Goal: Task Accomplishment & Management: Use online tool/utility

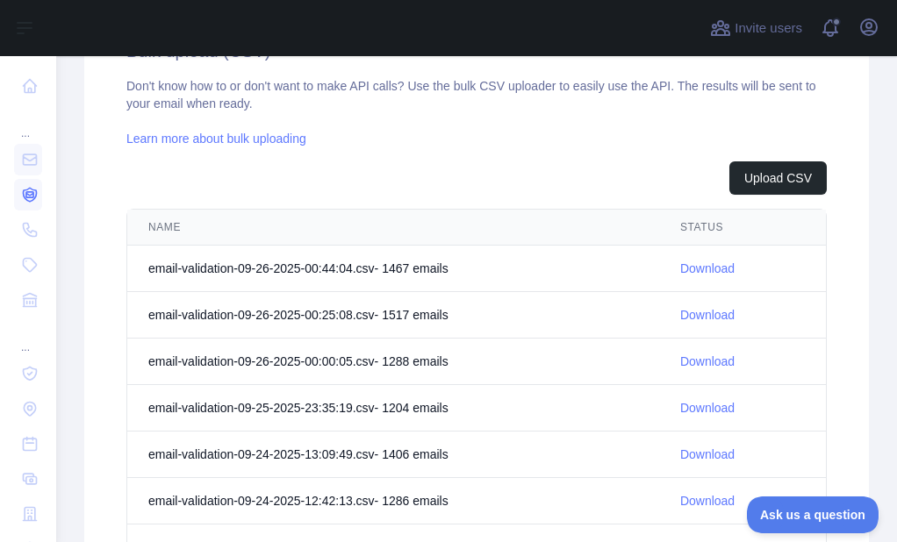
scroll to position [667, 0]
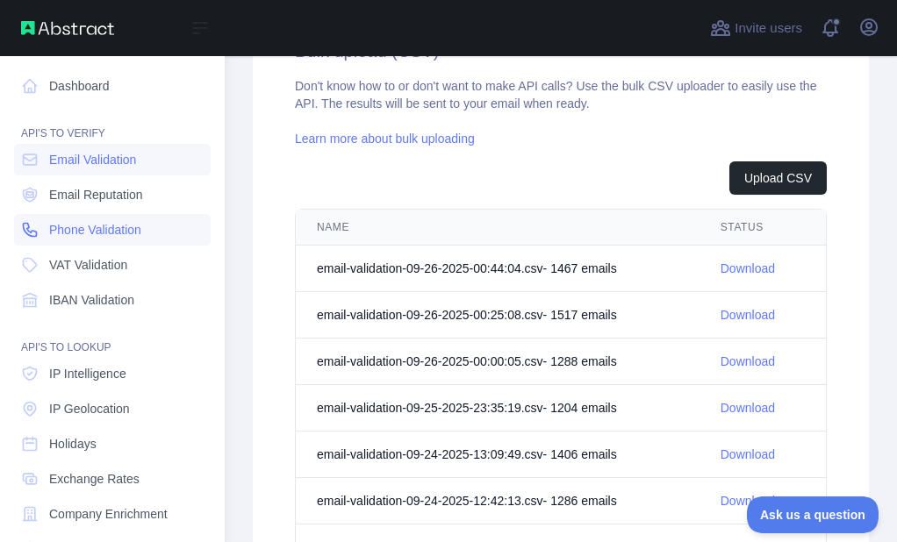
click at [25, 226] on icon at bounding box center [30, 230] width 18 height 18
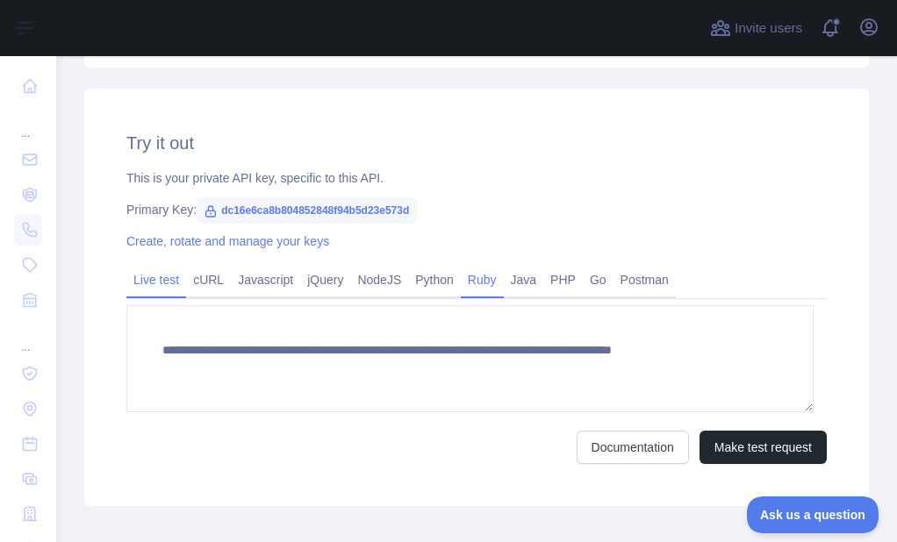
scroll to position [291, 0]
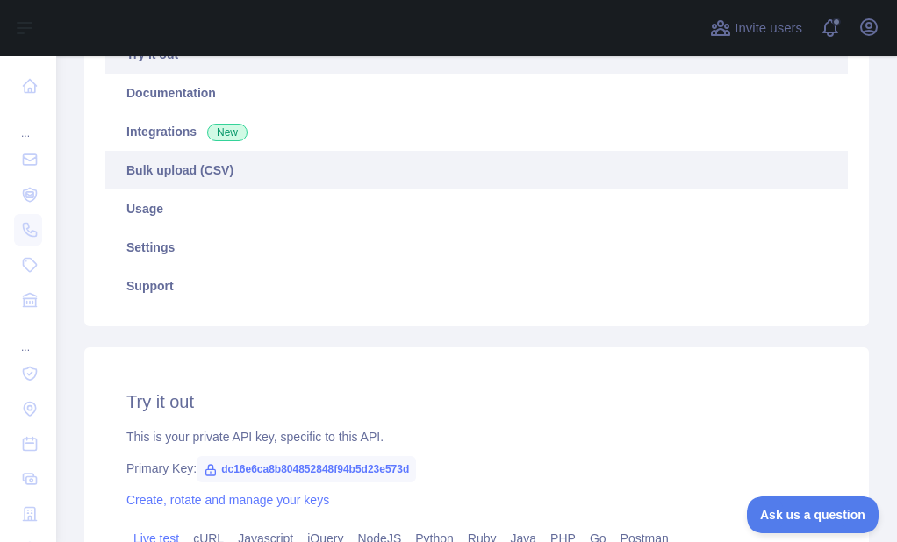
click at [142, 159] on link "Bulk upload (CSV)" at bounding box center [476, 170] width 742 height 39
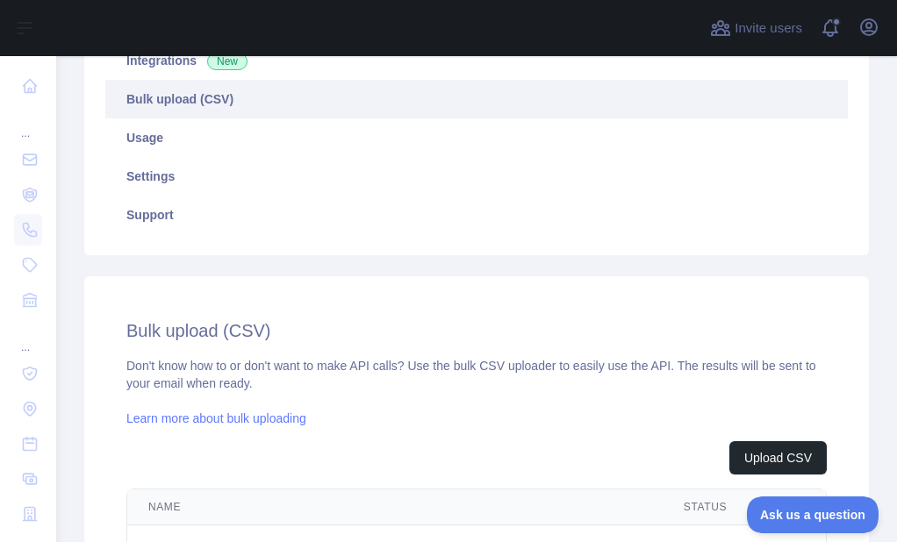
scroll to position [467, 0]
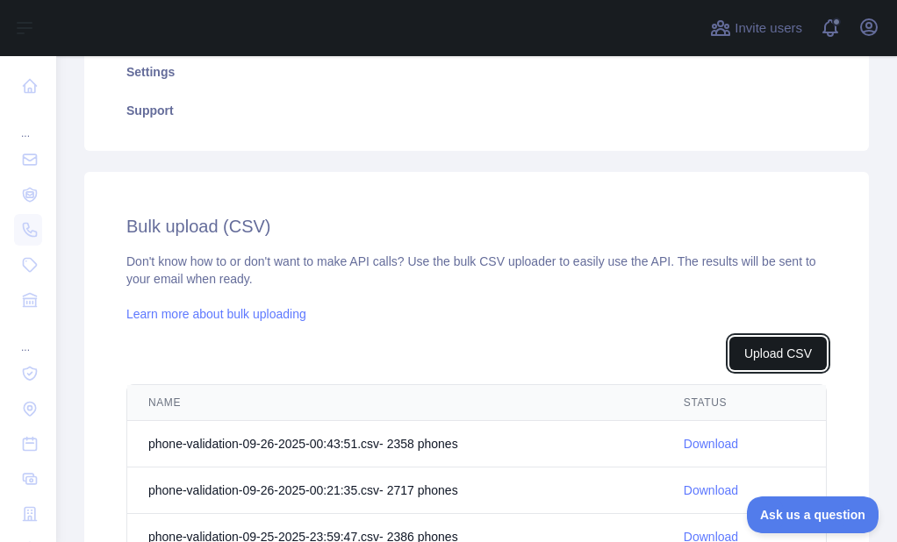
click at [737, 338] on button "Upload CSV" at bounding box center [777, 353] width 97 height 33
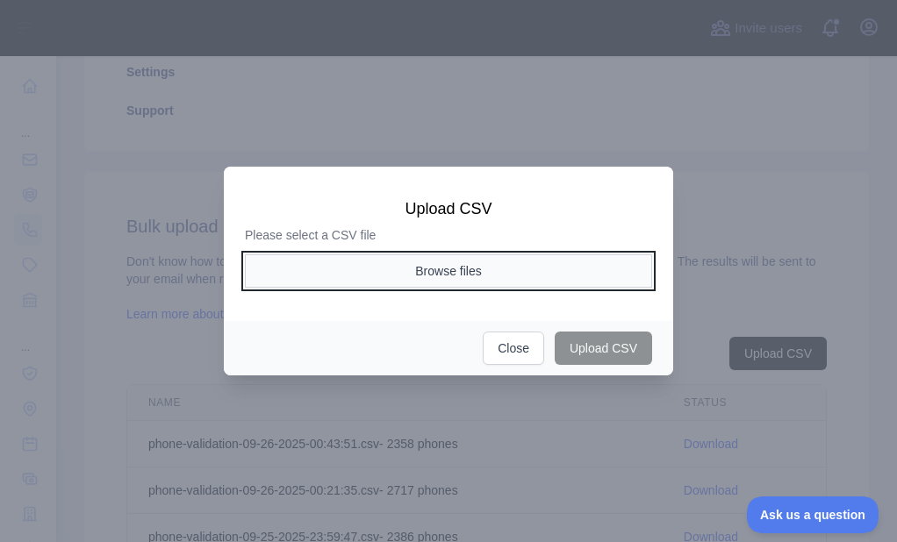
click at [452, 272] on button "Browse files" at bounding box center [448, 270] width 407 height 33
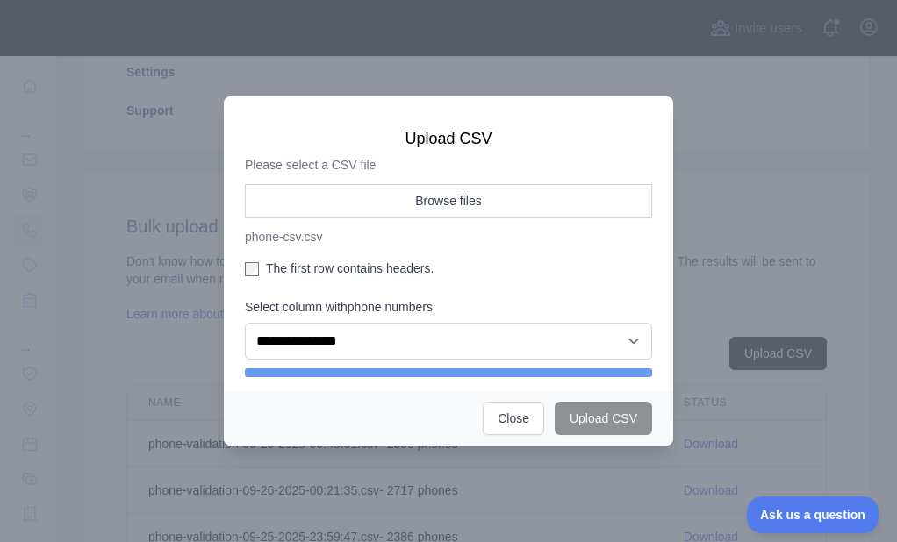
click at [295, 270] on label "The first row contains headers." at bounding box center [448, 269] width 407 height 18
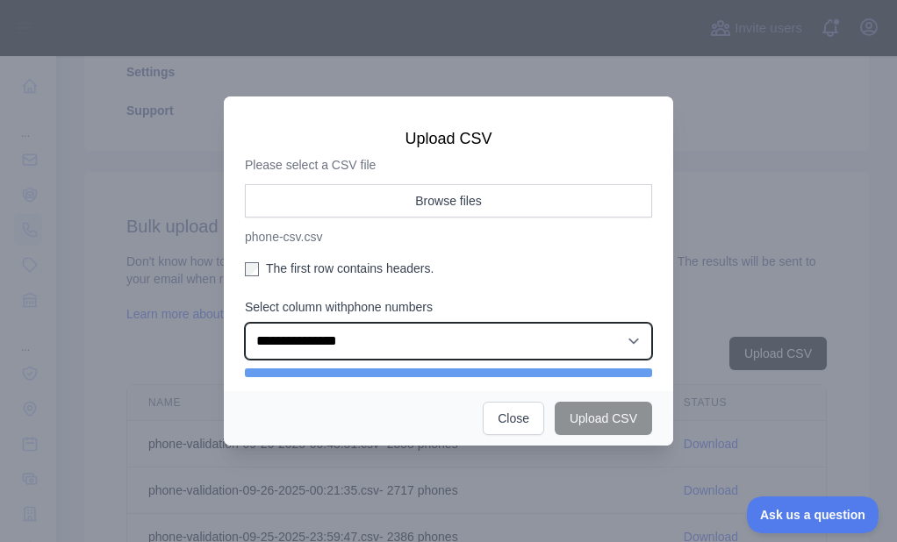
click at [318, 346] on select "**********" at bounding box center [448, 341] width 407 height 37
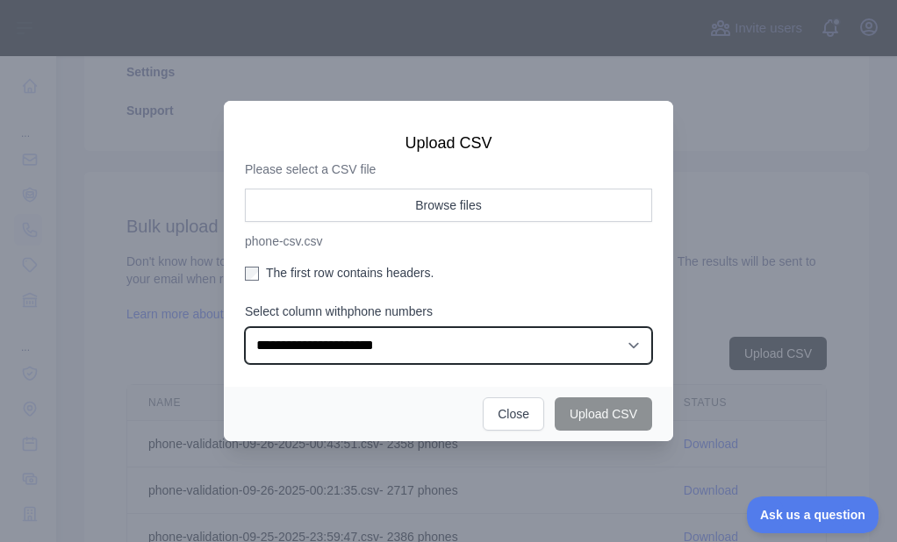
click at [245, 327] on select "**********" at bounding box center [448, 345] width 407 height 37
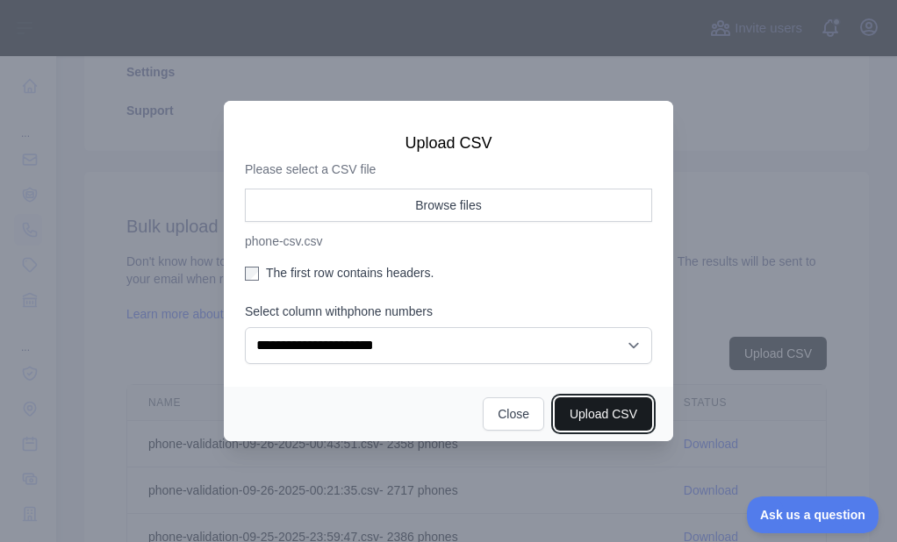
click at [576, 404] on button "Upload CSV" at bounding box center [602, 413] width 97 height 33
select select "**"
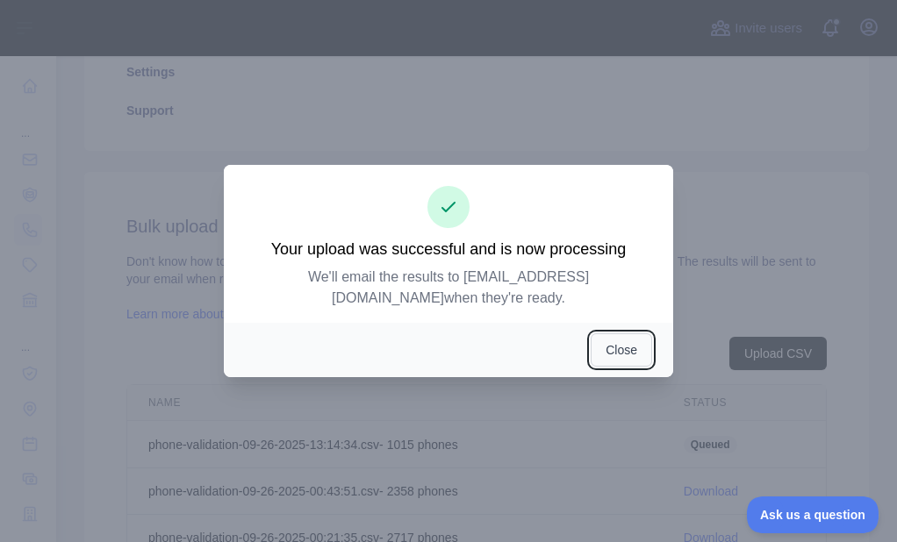
click at [617, 333] on button "Close" at bounding box center [620, 349] width 61 height 33
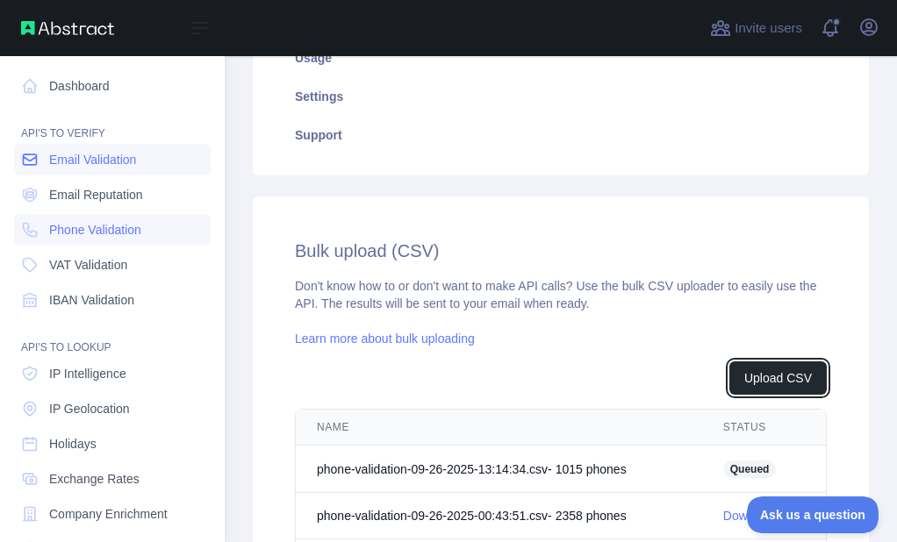
scroll to position [491, 0]
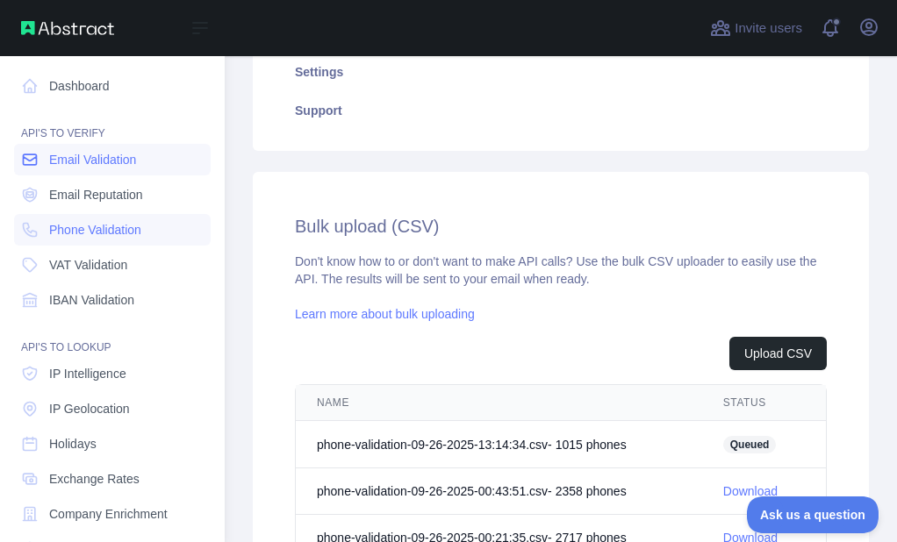
click at [25, 155] on icon at bounding box center [30, 159] width 13 height 11
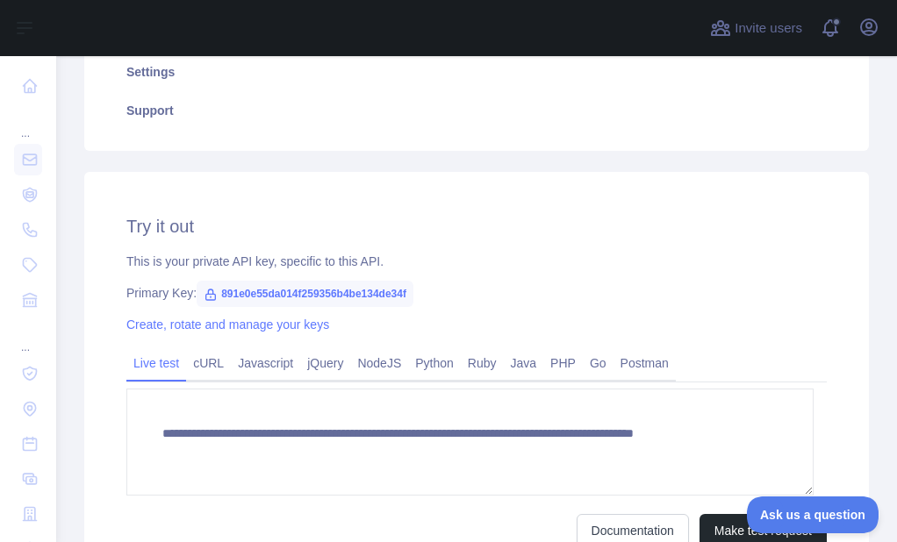
scroll to position [204, 0]
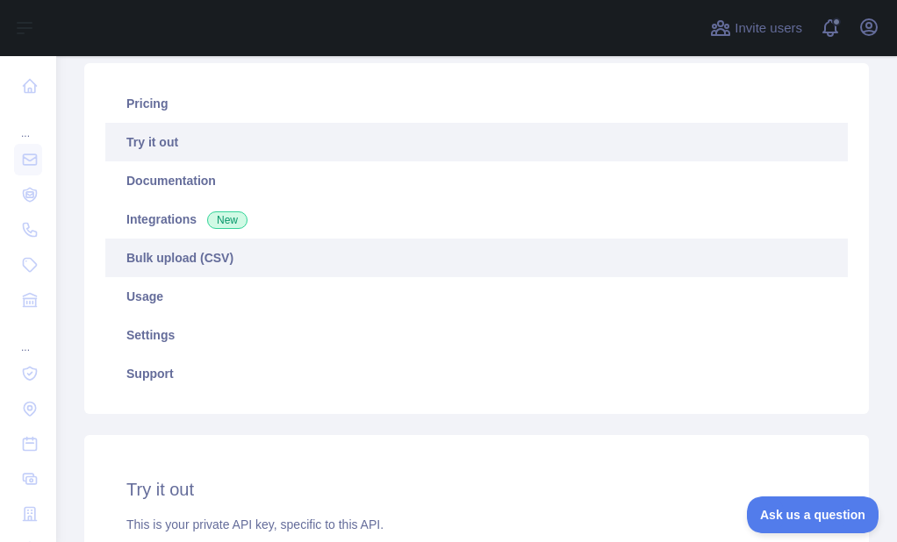
click at [184, 256] on link "Bulk upload (CSV)" at bounding box center [476, 258] width 742 height 39
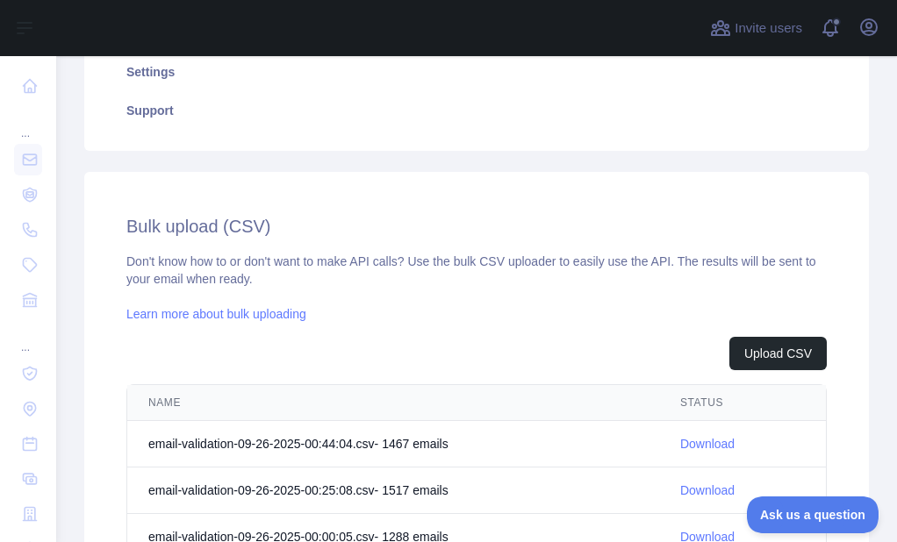
scroll to position [554, 0]
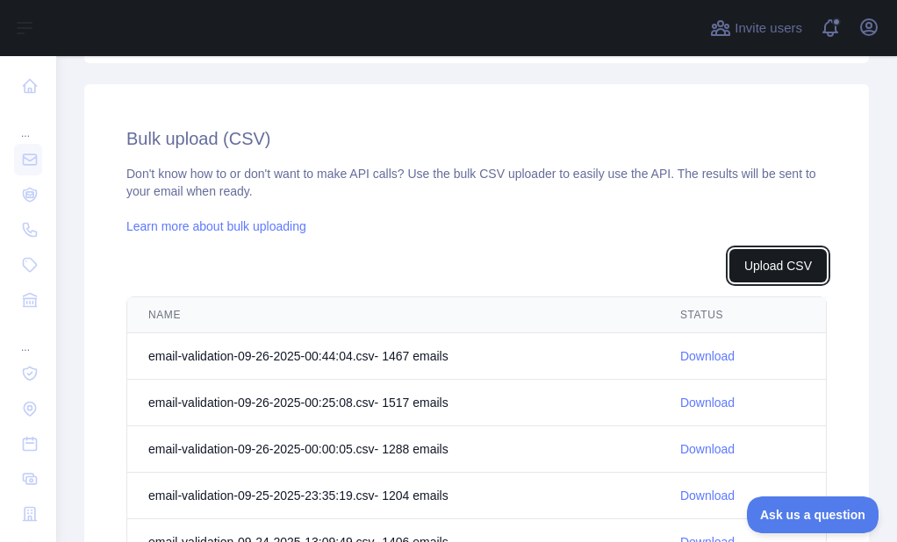
click at [729, 278] on button "Upload CSV" at bounding box center [777, 265] width 97 height 33
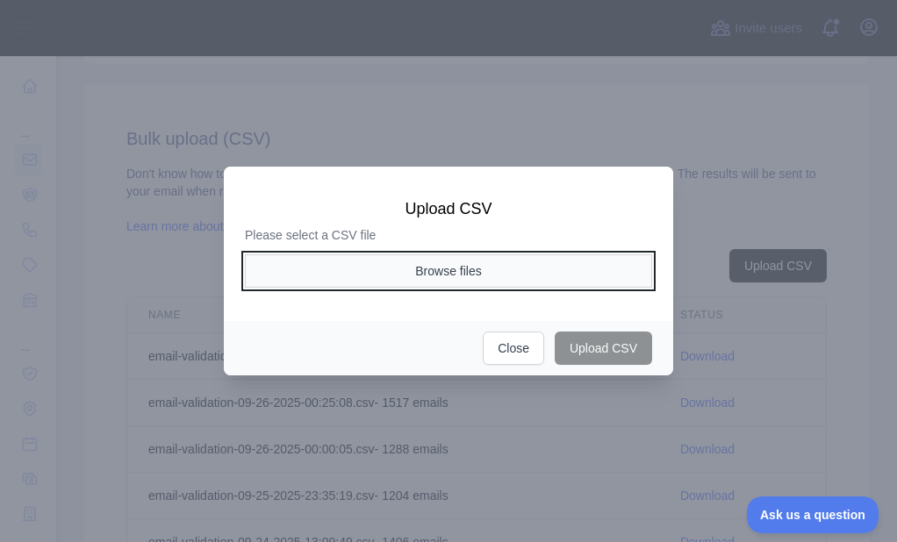
click at [487, 287] on button "Browse files" at bounding box center [448, 270] width 407 height 33
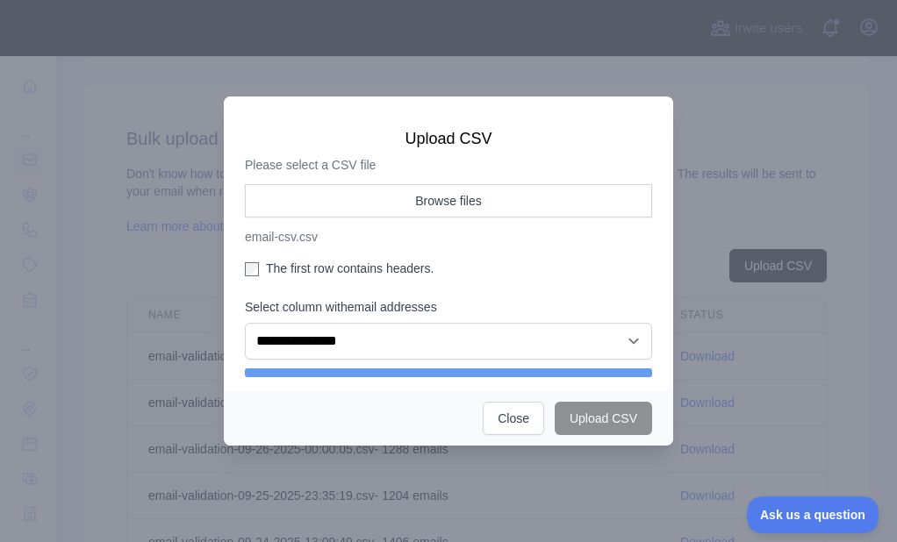
click at [263, 267] on label "The first row contains headers." at bounding box center [448, 269] width 407 height 18
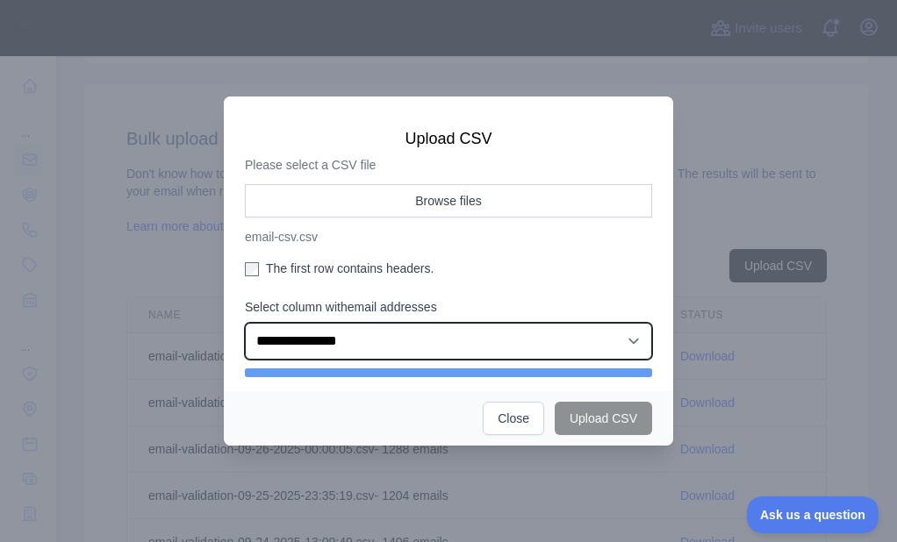
click at [293, 337] on select "**********" at bounding box center [448, 341] width 407 height 37
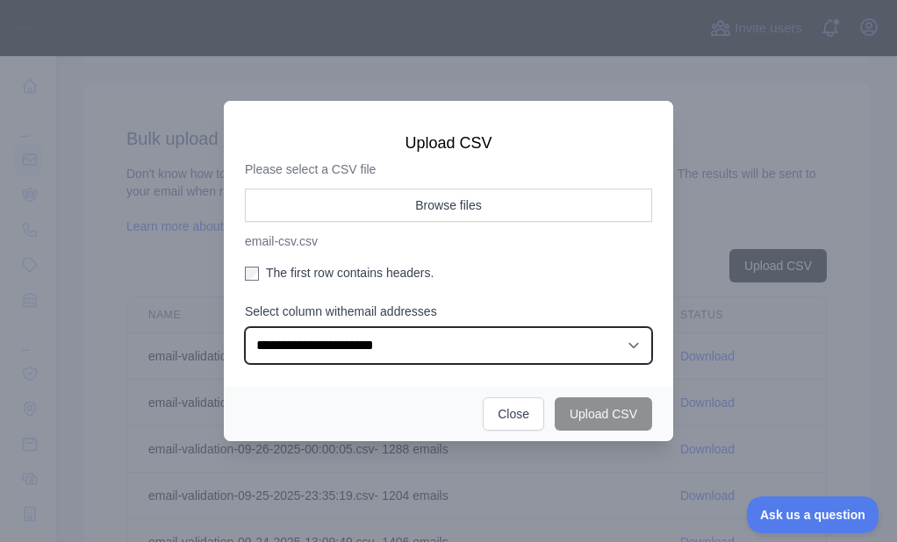
click at [245, 327] on select "**********" at bounding box center [448, 345] width 407 height 37
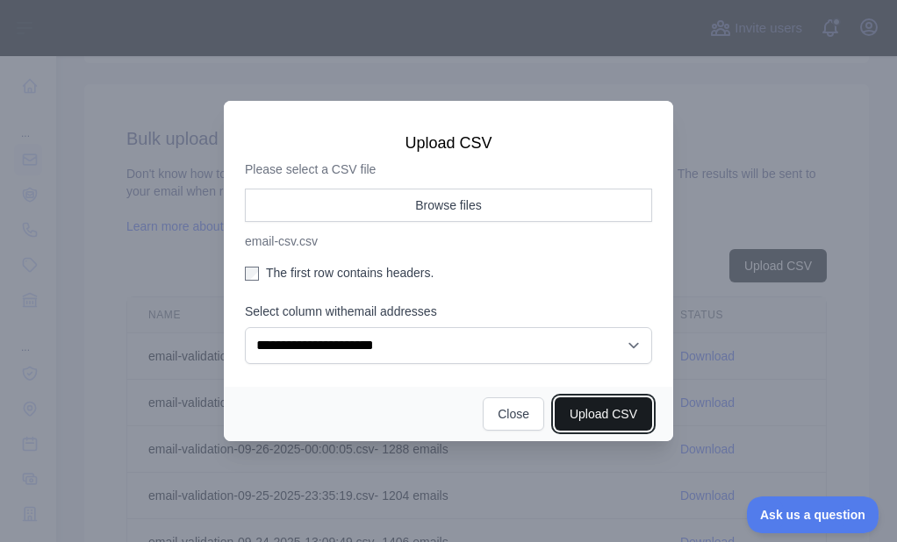
click at [562, 404] on button "Upload CSV" at bounding box center [602, 413] width 97 height 33
select select "**"
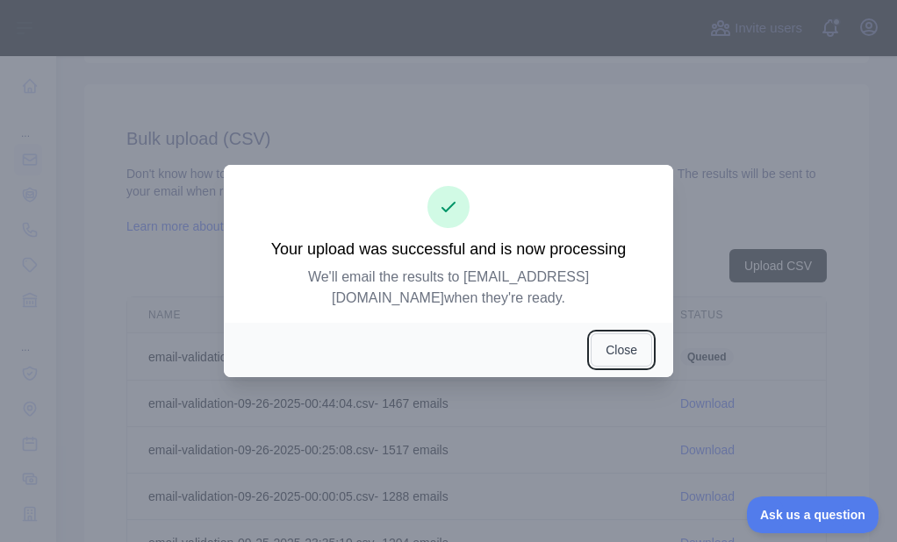
click at [628, 339] on button "Close" at bounding box center [620, 349] width 61 height 33
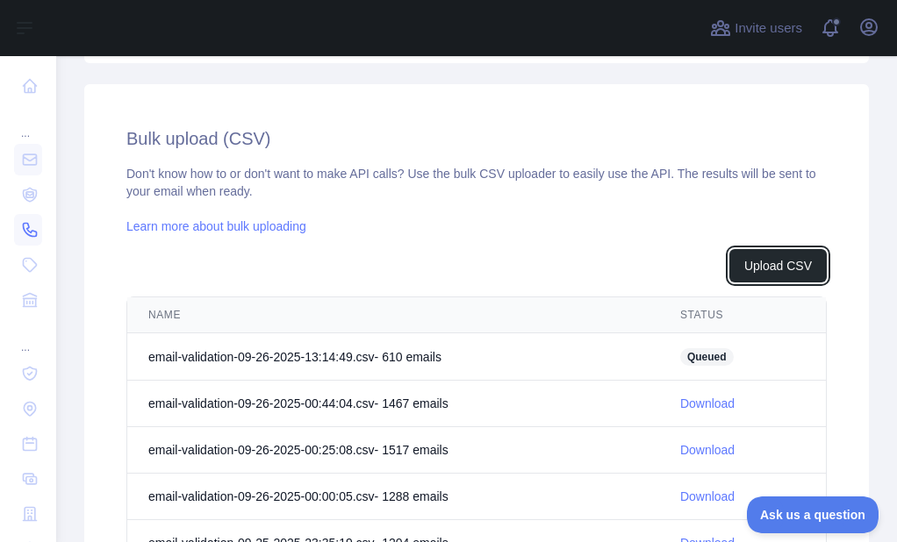
scroll to position [579, 0]
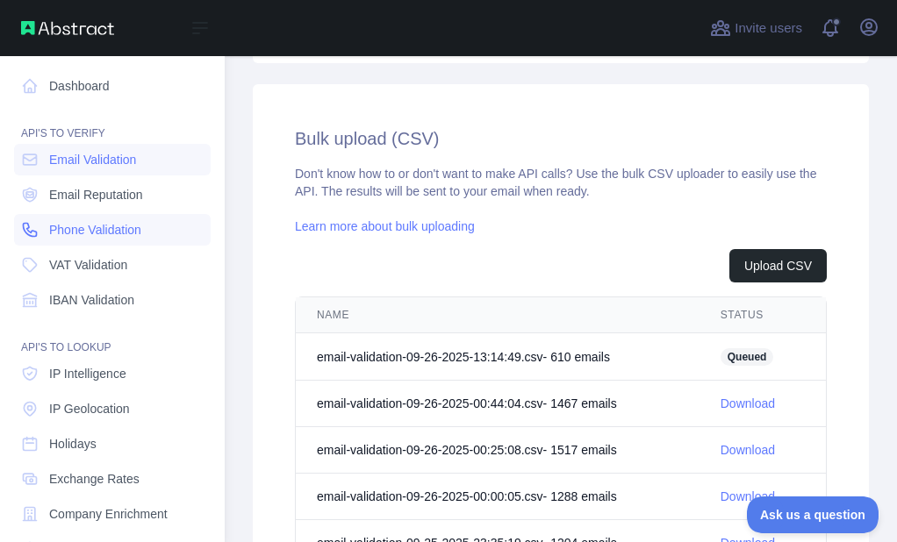
click at [57, 230] on span "Phone Validation" at bounding box center [95, 230] width 92 height 18
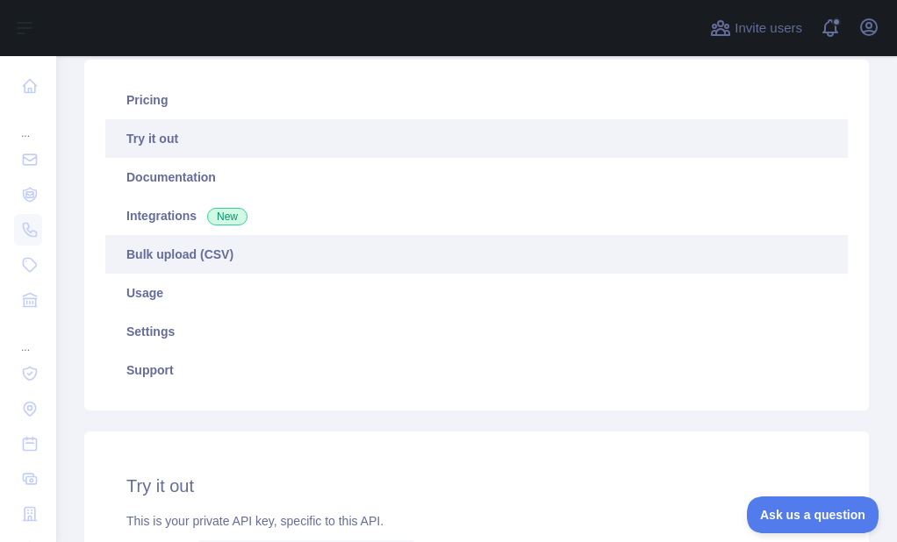
scroll to position [204, 0]
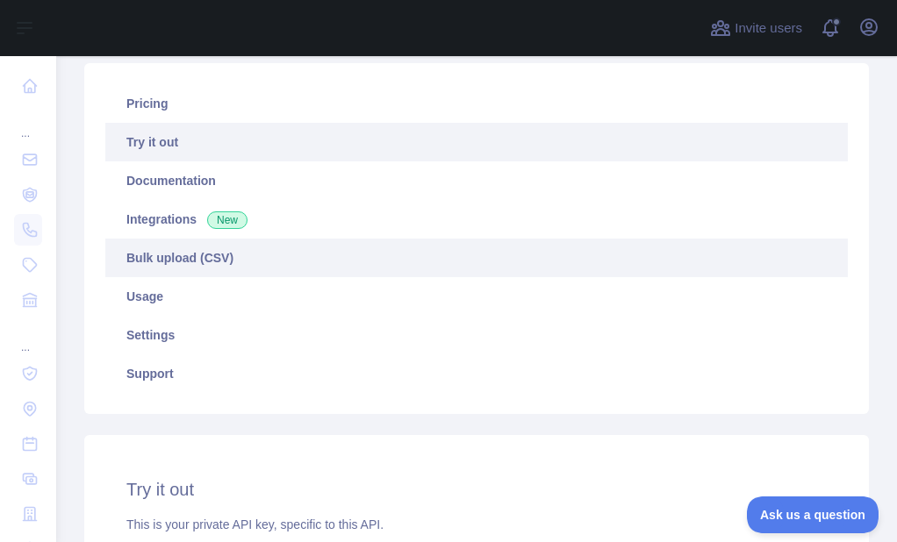
click at [170, 254] on link "Bulk upload (CSV)" at bounding box center [476, 258] width 742 height 39
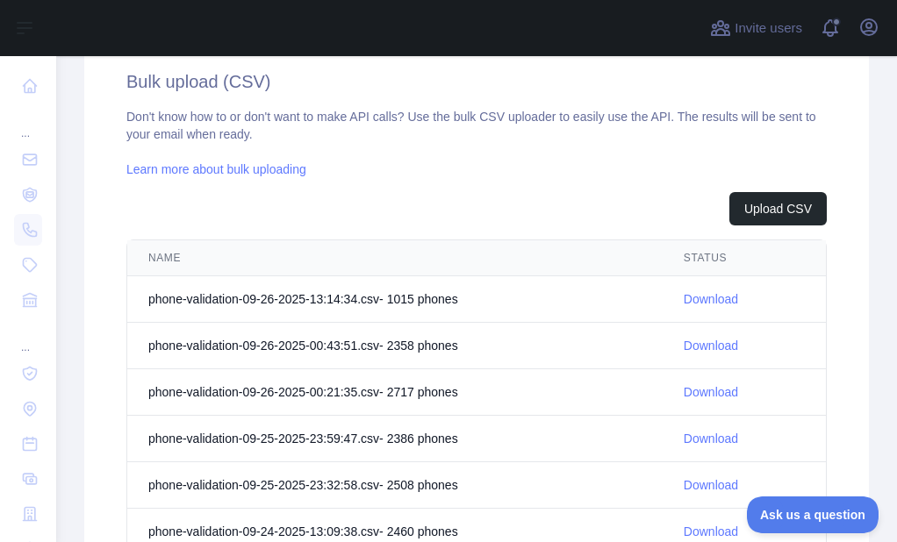
scroll to position [642, 0]
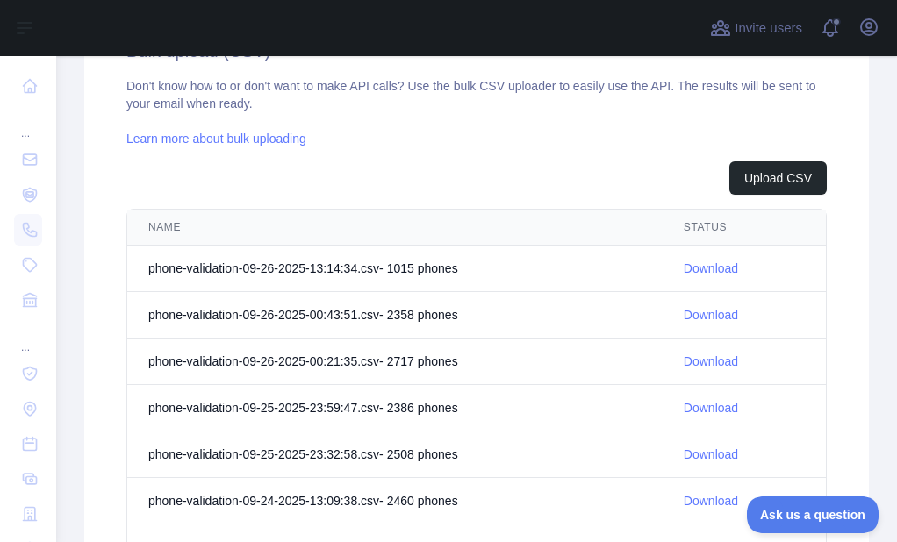
click at [697, 268] on link "Download" at bounding box center [710, 268] width 54 height 14
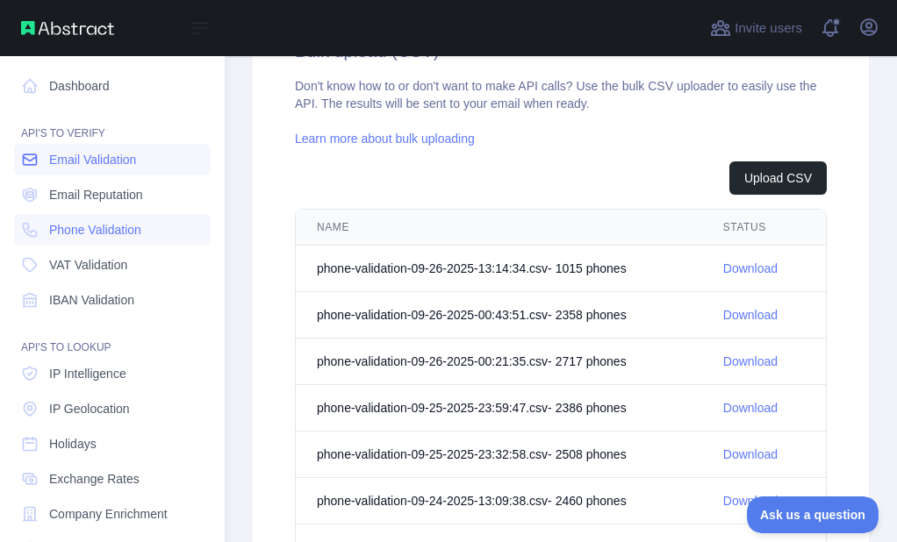
click at [51, 170] on link "Email Validation" at bounding box center [112, 160] width 197 height 32
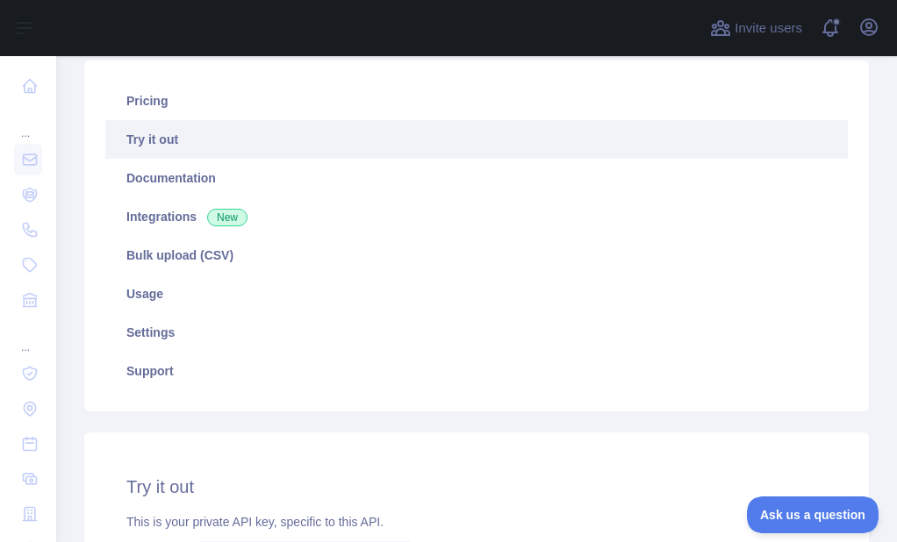
scroll to position [116, 0]
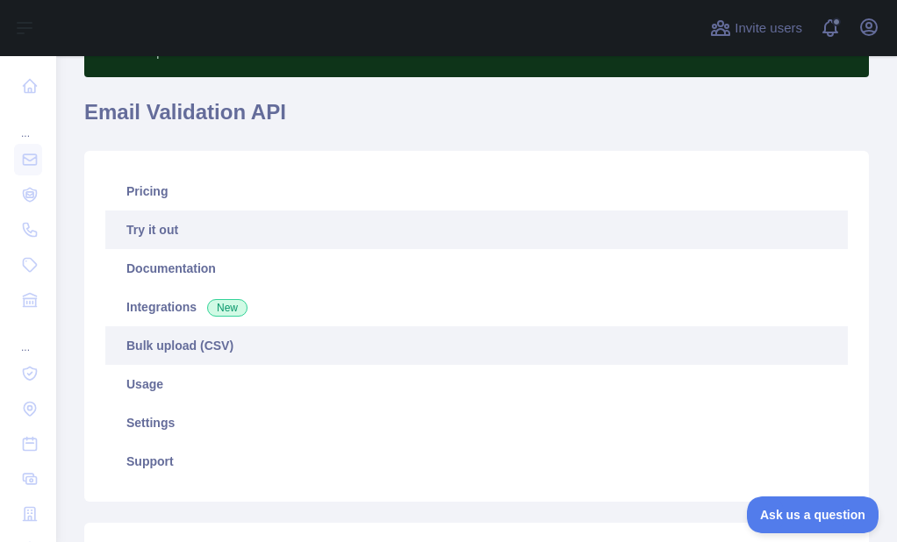
click at [176, 351] on link "Bulk upload (CSV)" at bounding box center [476, 345] width 742 height 39
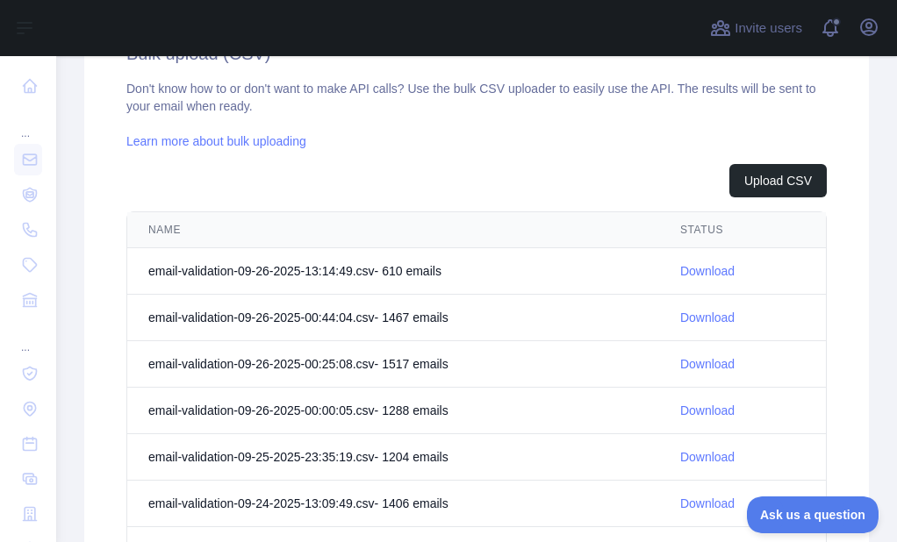
scroll to position [642, 0]
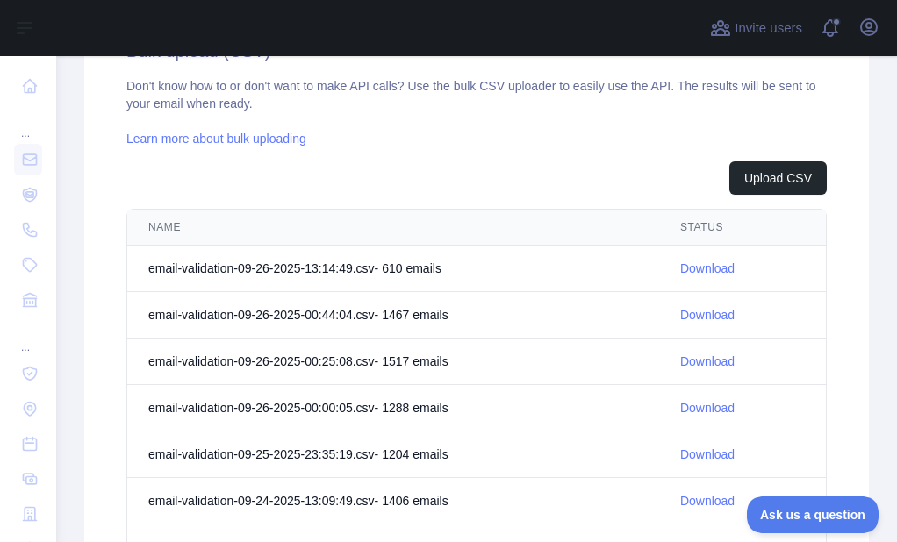
click at [717, 269] on link "Download" at bounding box center [707, 268] width 54 height 14
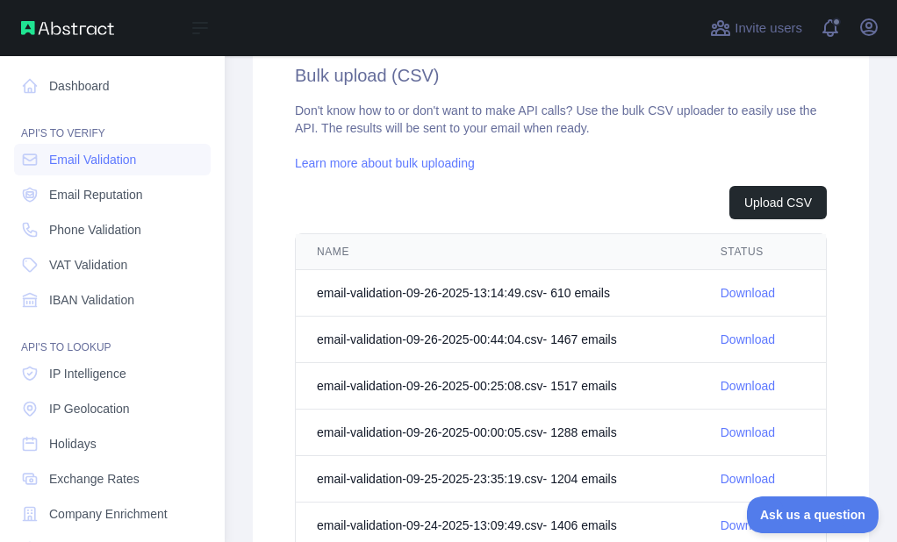
scroll to position [667, 0]
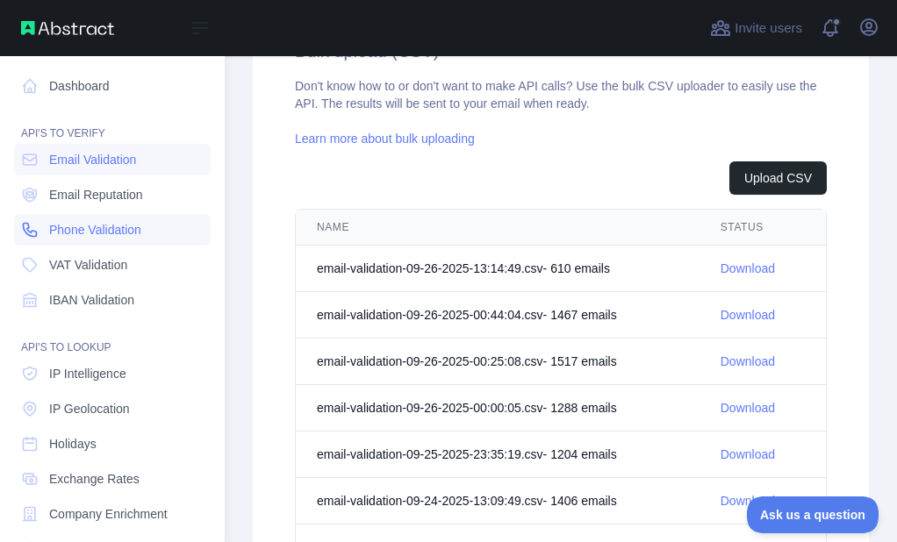
click at [30, 225] on icon at bounding box center [30, 230] width 18 height 18
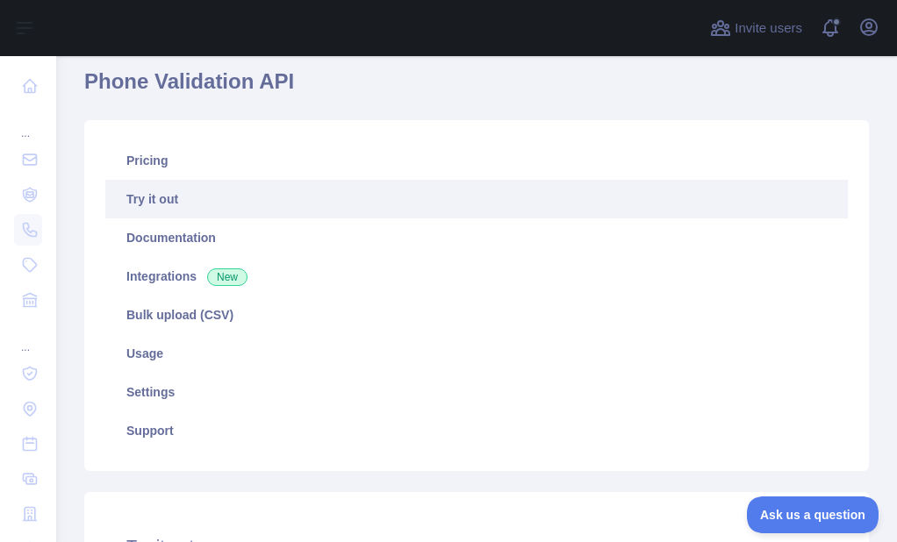
scroll to position [116, 0]
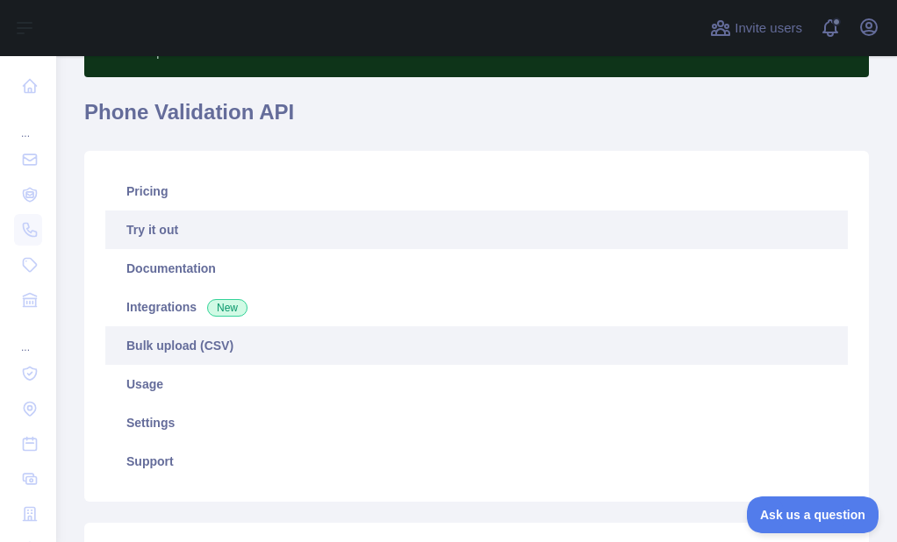
click at [148, 334] on link "Bulk upload (CSV)" at bounding box center [476, 345] width 742 height 39
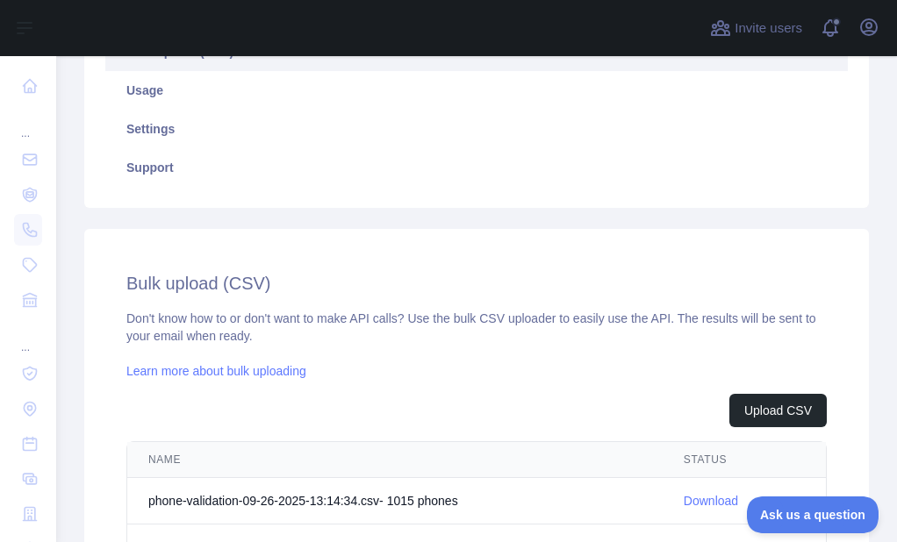
scroll to position [379, 0]
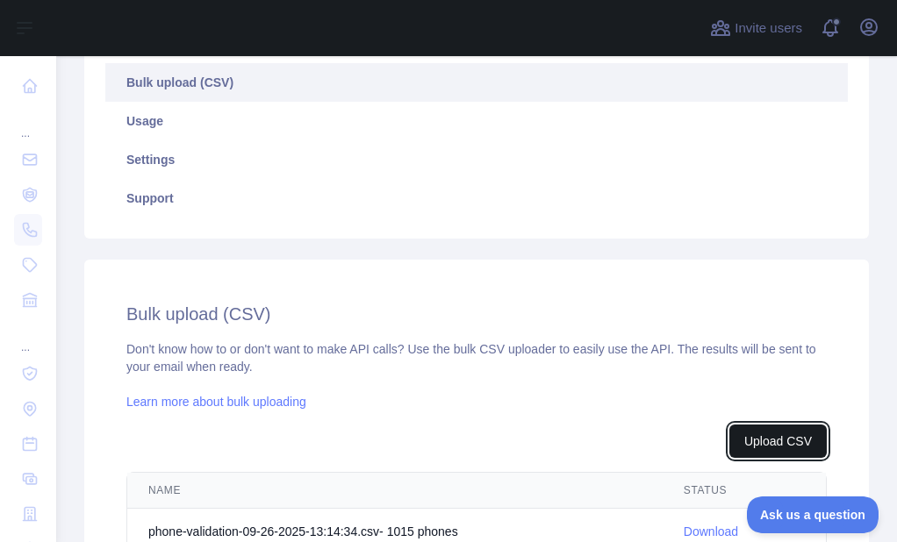
click at [747, 453] on button "Upload CSV" at bounding box center [777, 441] width 97 height 33
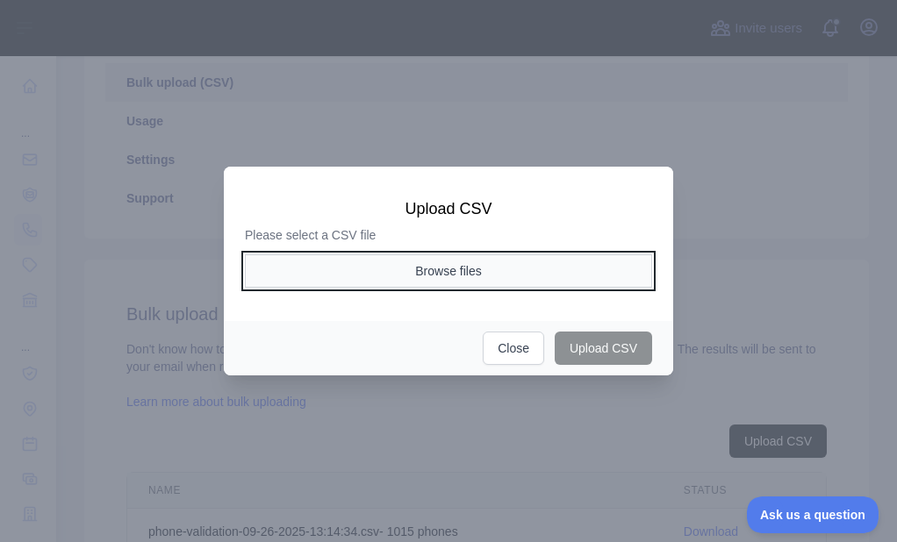
click at [468, 268] on button "Browse files" at bounding box center [448, 270] width 407 height 33
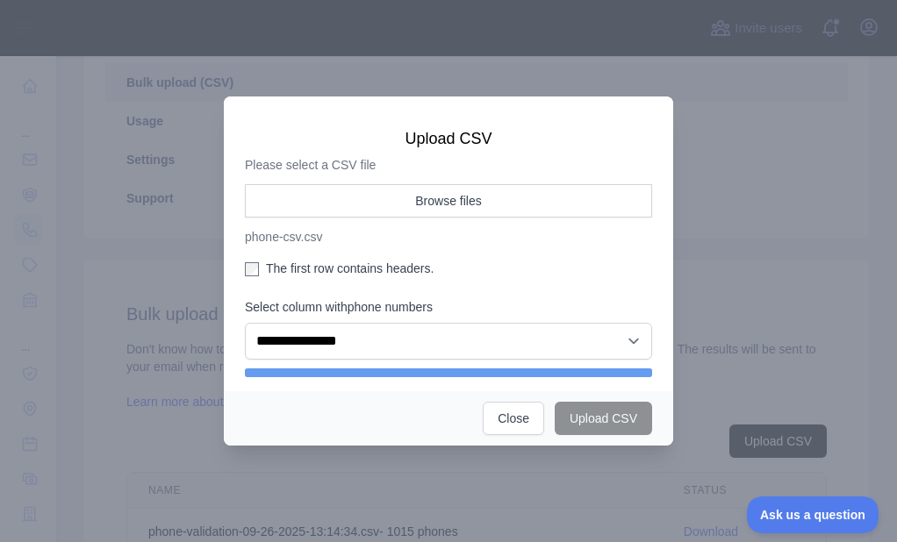
click at [282, 268] on label "The first row contains headers." at bounding box center [448, 269] width 407 height 18
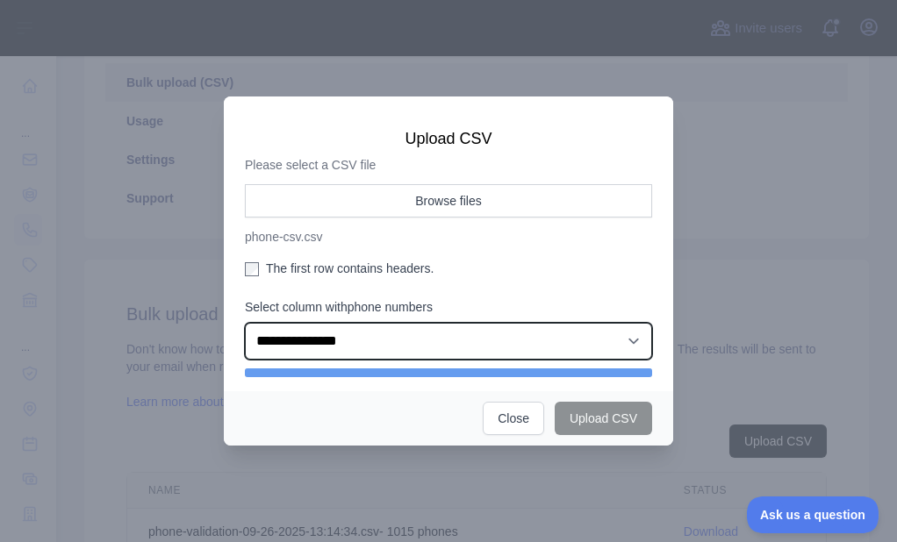
click at [298, 354] on select "**********" at bounding box center [448, 341] width 407 height 37
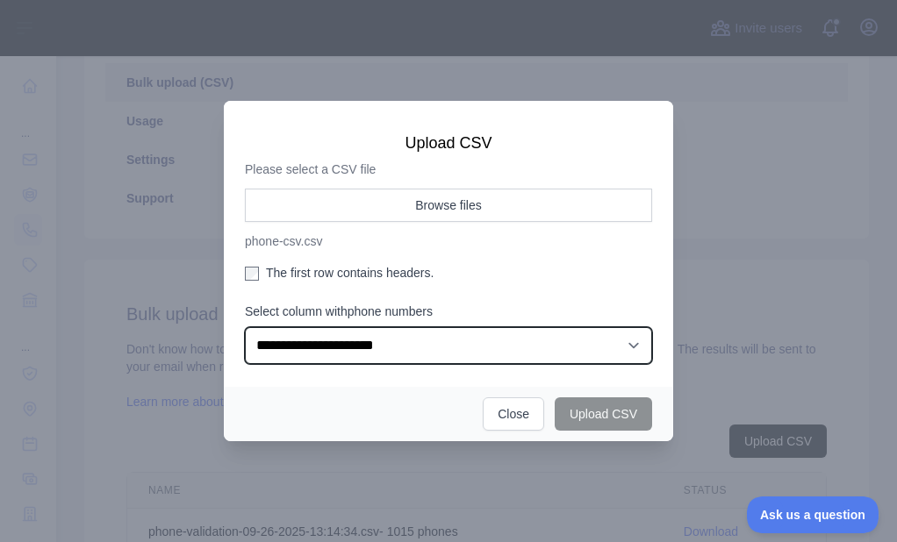
click at [245, 327] on select "**********" at bounding box center [448, 345] width 407 height 37
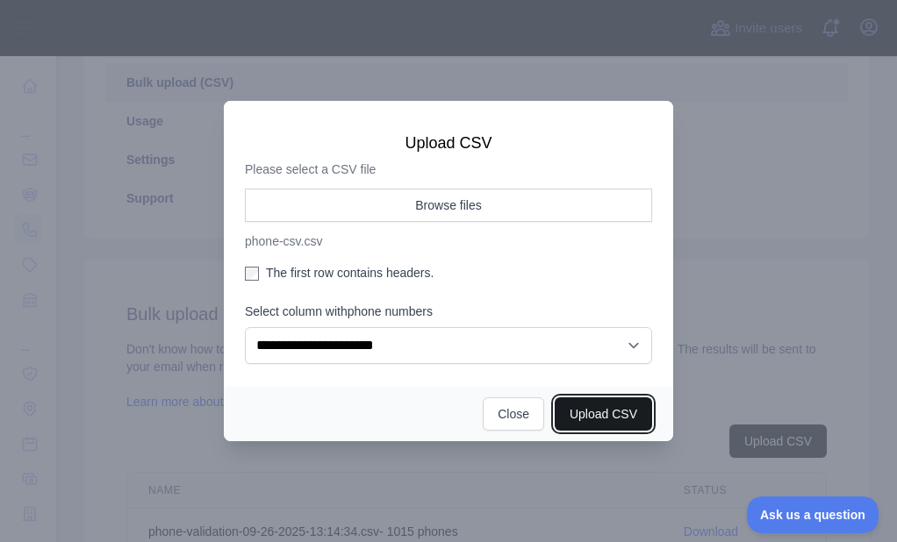
click at [561, 412] on button "Upload CSV" at bounding box center [602, 413] width 97 height 33
select select "**"
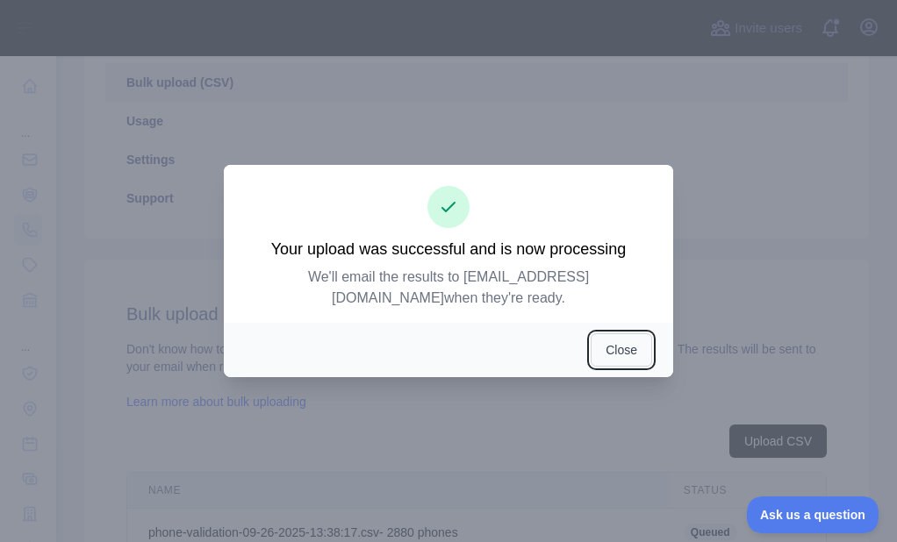
click at [619, 333] on button "Close" at bounding box center [620, 349] width 61 height 33
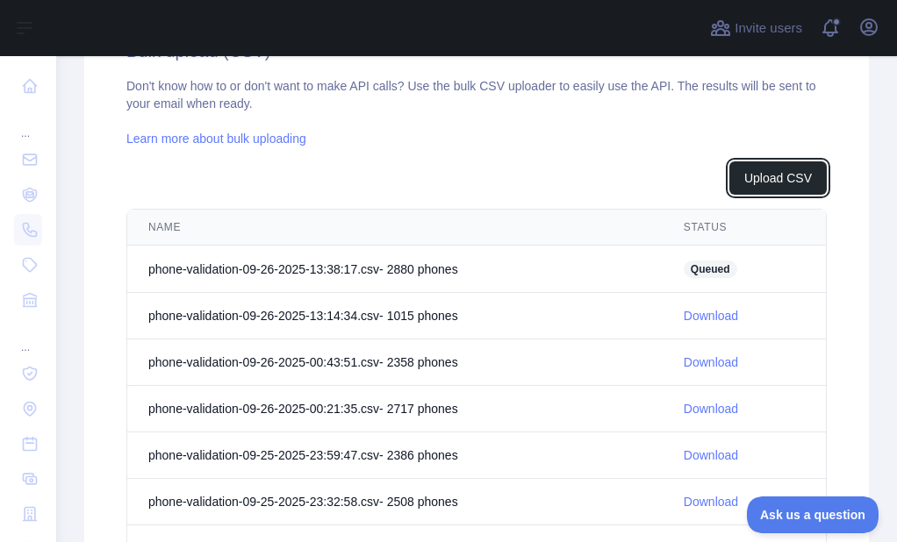
scroll to position [667, 0]
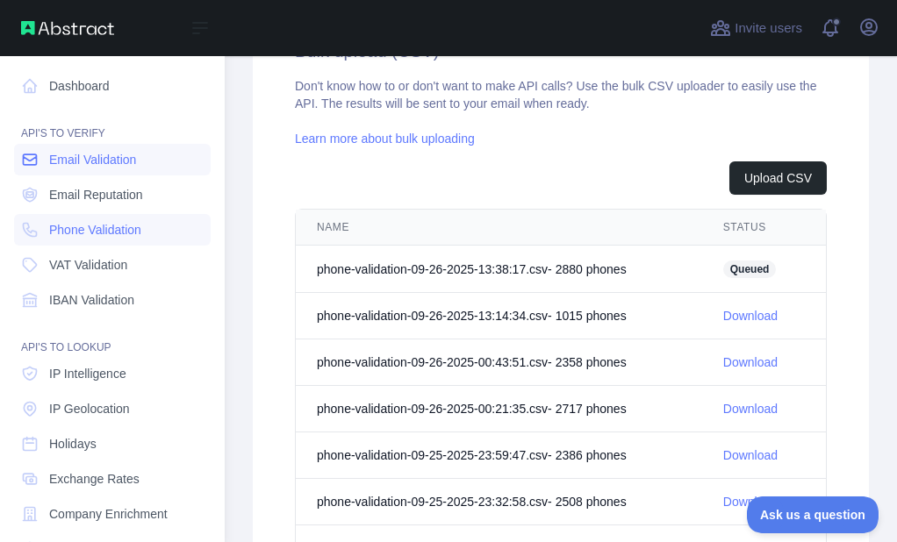
click at [41, 166] on link "Email Validation" at bounding box center [112, 160] width 197 height 32
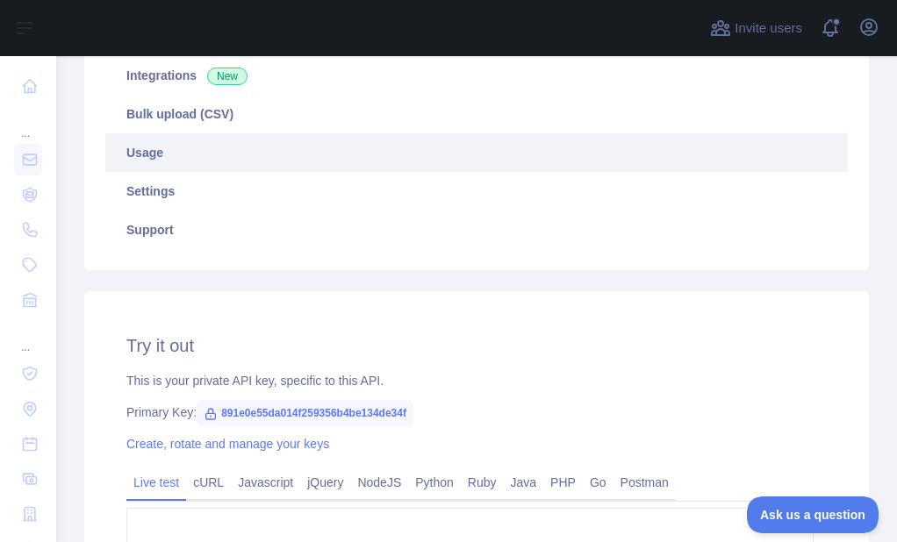
scroll to position [291, 0]
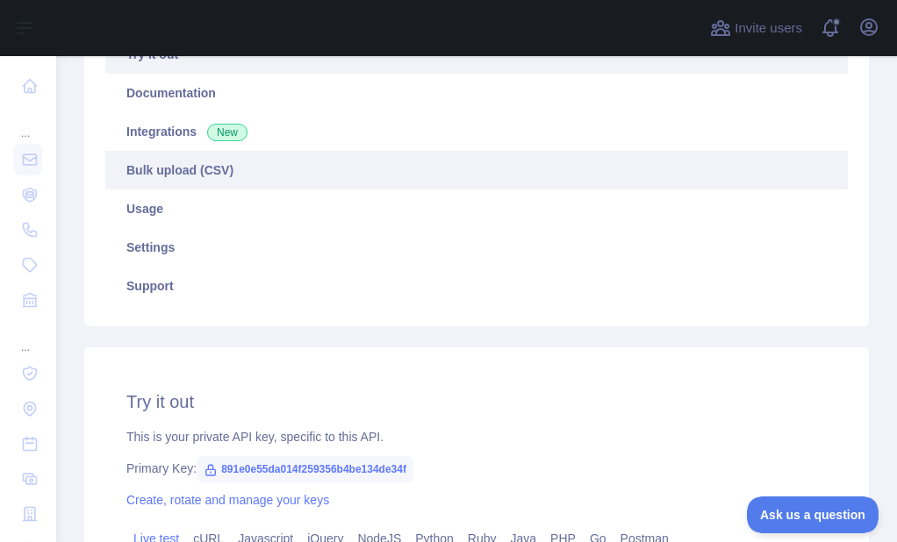
click at [179, 180] on link "Bulk upload (CSV)" at bounding box center [476, 170] width 742 height 39
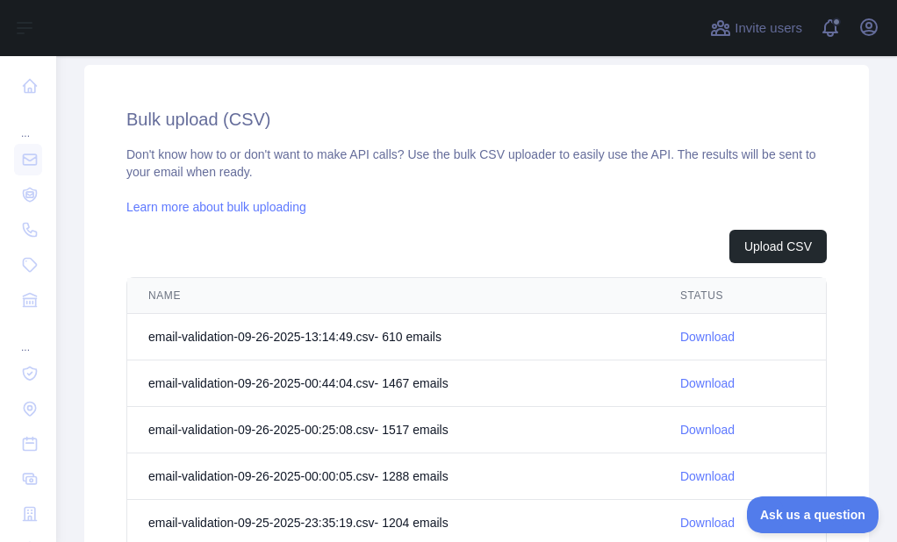
scroll to position [642, 0]
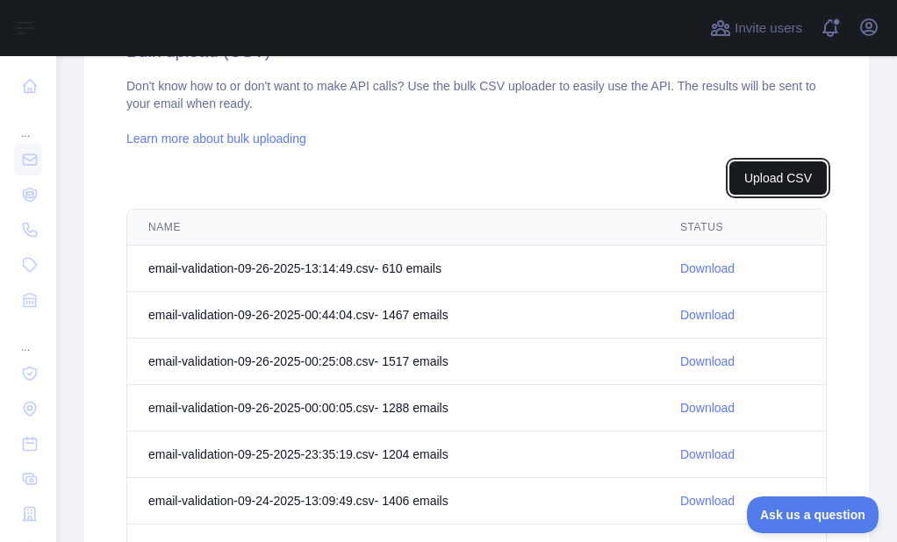
click at [740, 175] on button "Upload CSV" at bounding box center [777, 177] width 97 height 33
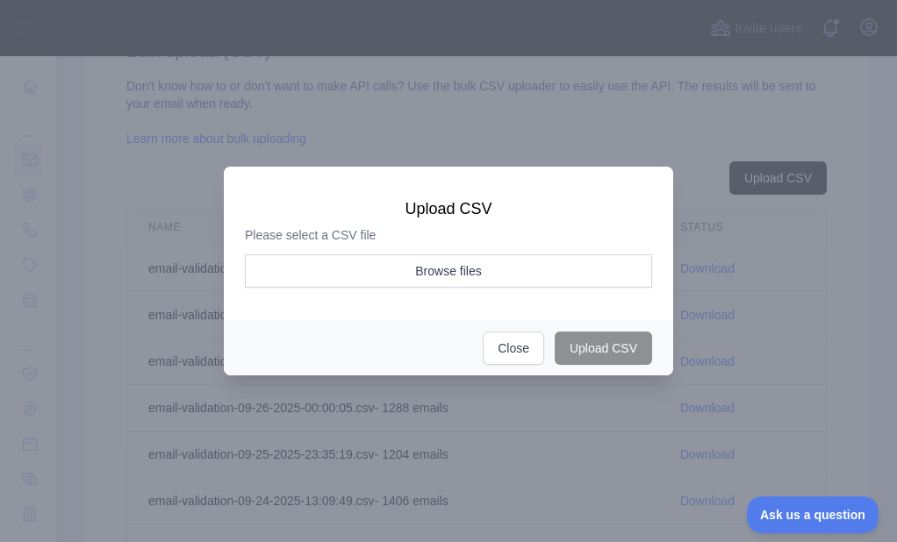
click at [346, 249] on div "Please select a CSV file Browse files" at bounding box center [448, 262] width 407 height 72
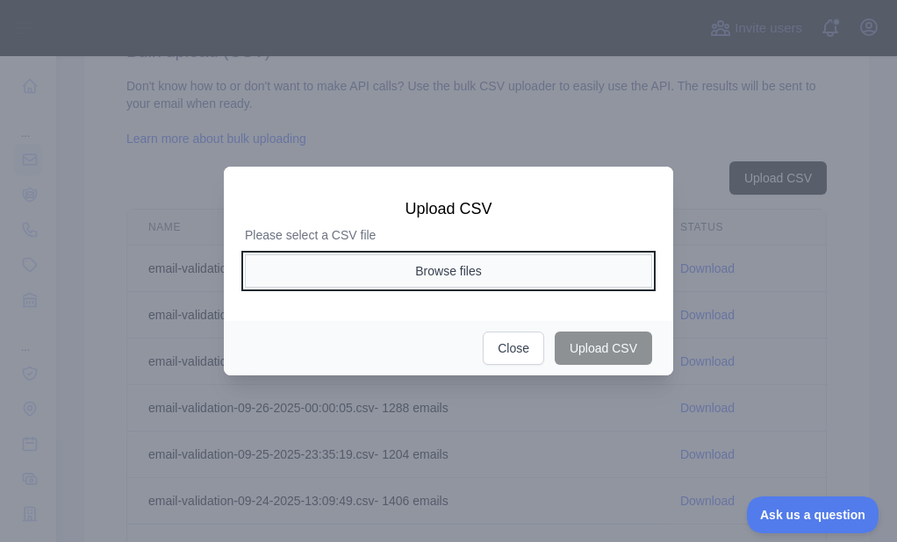
click at [334, 271] on button "Browse files" at bounding box center [448, 270] width 407 height 33
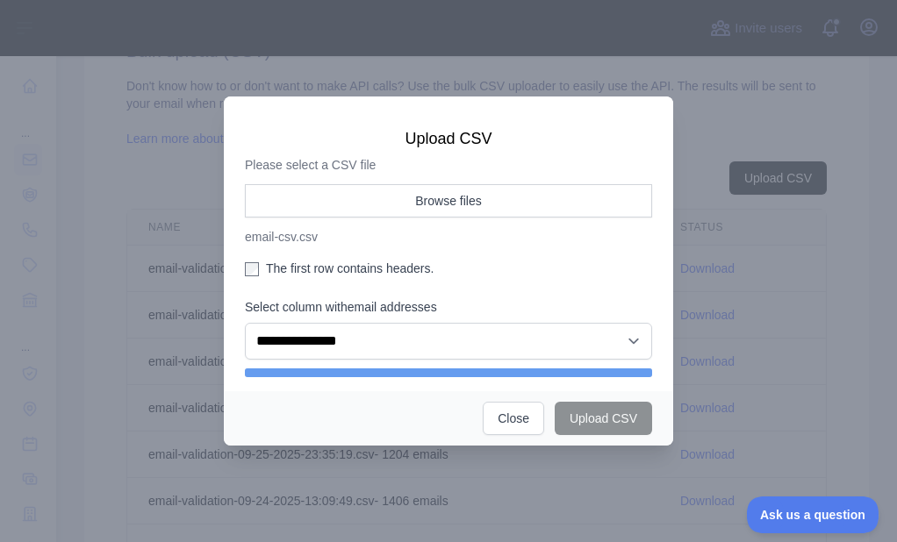
click at [313, 267] on label "The first row contains headers." at bounding box center [448, 269] width 407 height 18
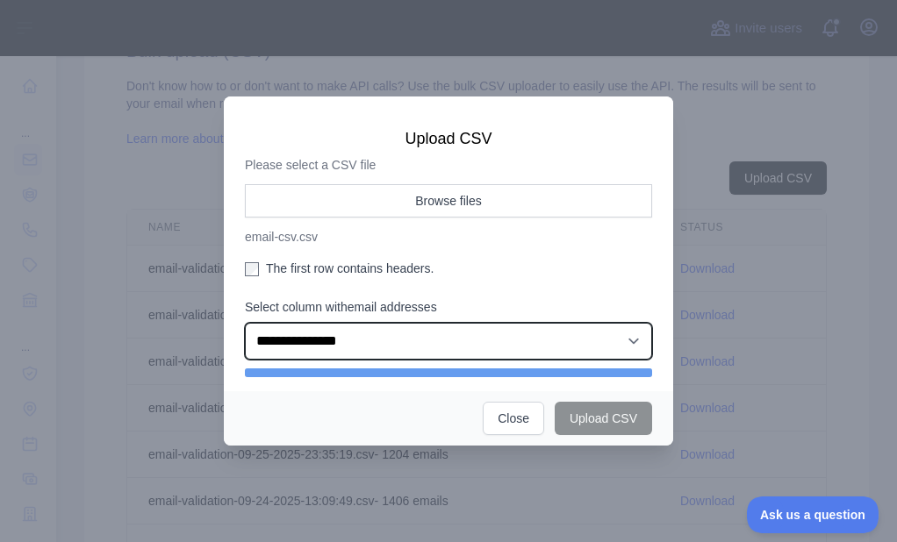
click at [329, 358] on select "**********" at bounding box center [448, 341] width 407 height 37
select select "*"
click at [245, 323] on select "**********" at bounding box center [448, 341] width 407 height 37
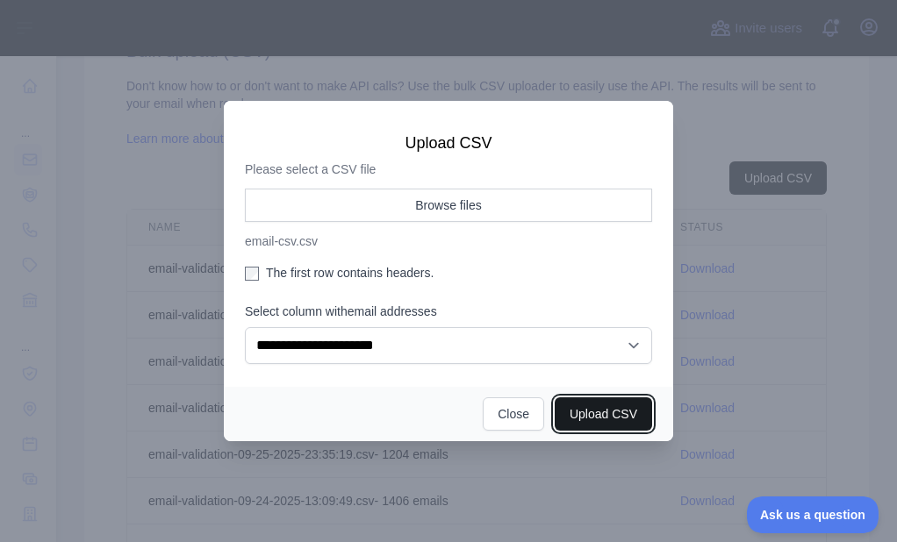
click at [569, 413] on button "Upload CSV" at bounding box center [602, 413] width 97 height 33
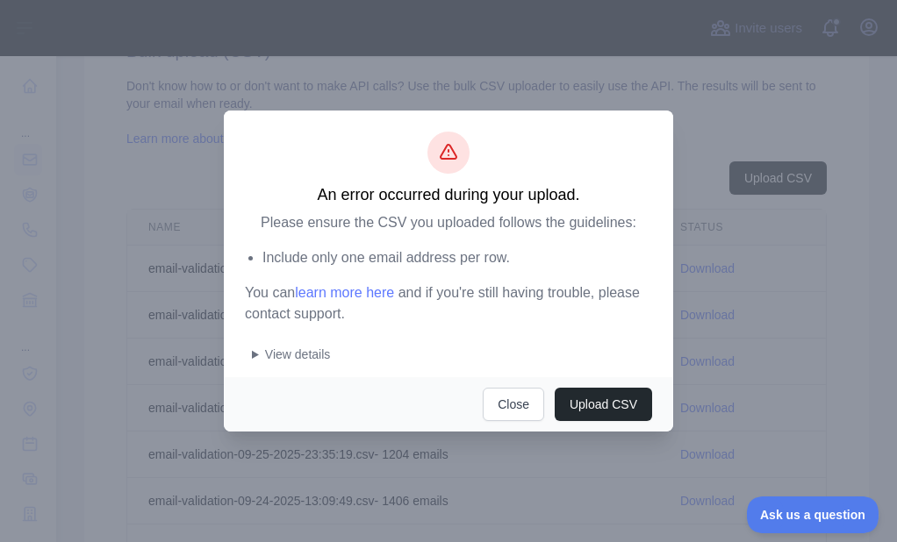
click at [254, 356] on summary "View details" at bounding box center [452, 355] width 400 height 18
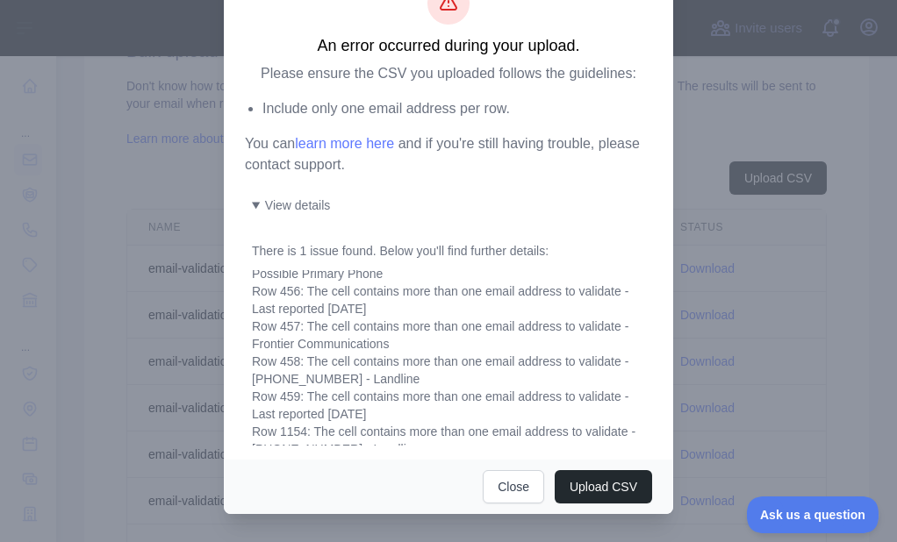
scroll to position [35, 0]
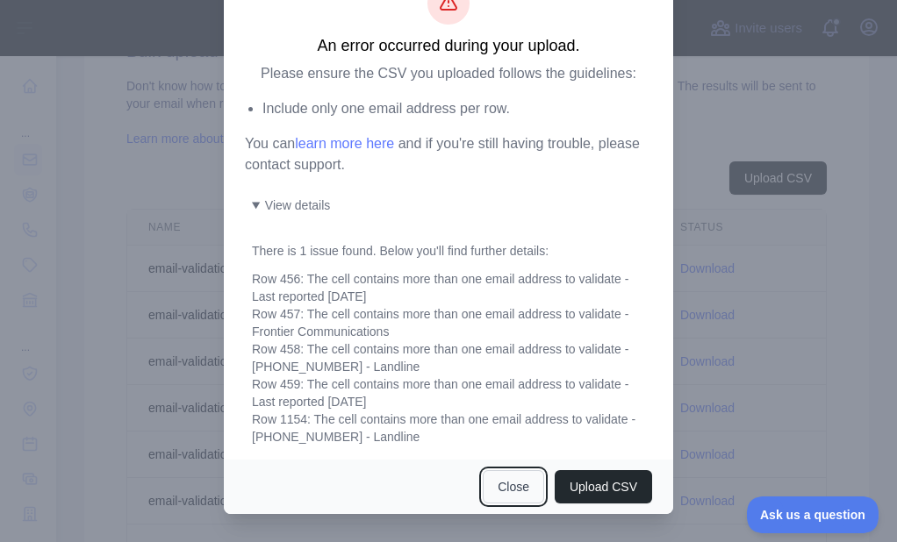
click at [499, 489] on button "Close" at bounding box center [513, 486] width 61 height 33
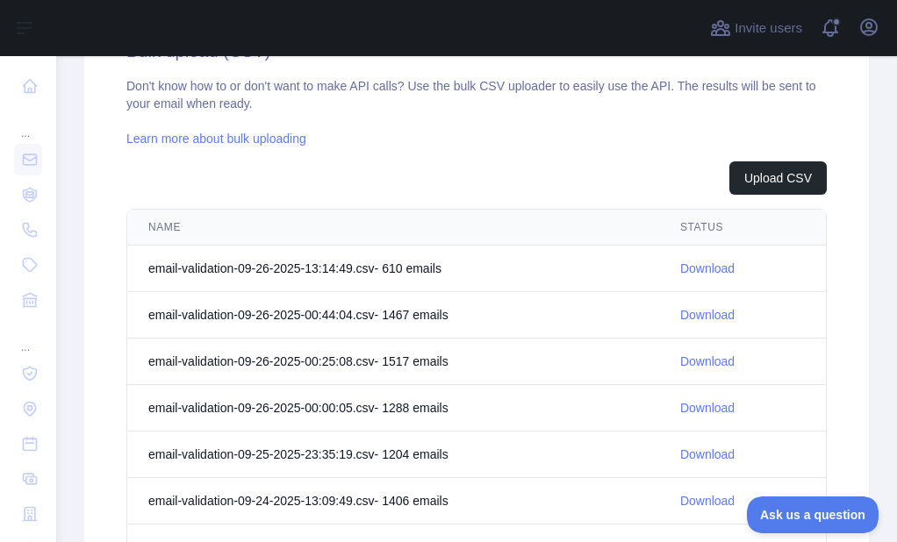
scroll to position [0, 0]
click at [735, 189] on button "Upload CSV" at bounding box center [777, 177] width 97 height 33
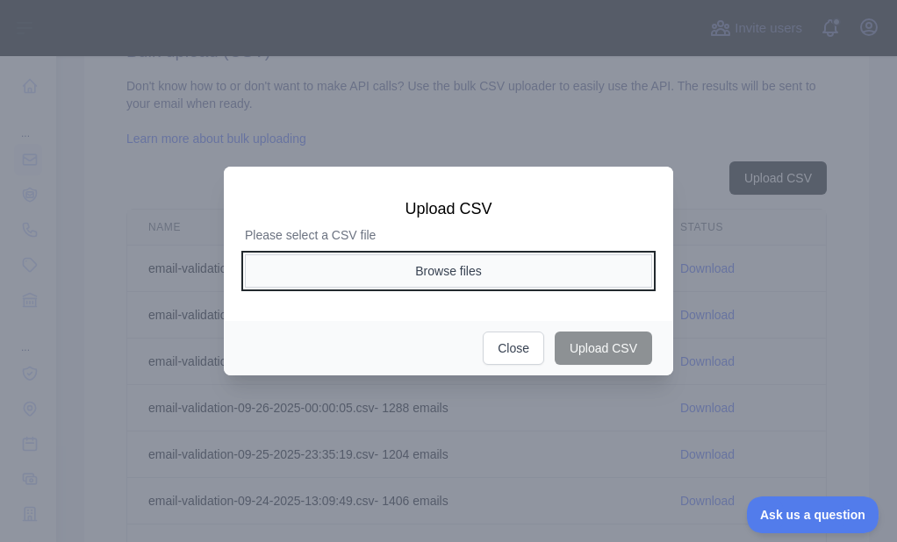
click at [441, 268] on button "Browse files" at bounding box center [448, 270] width 407 height 33
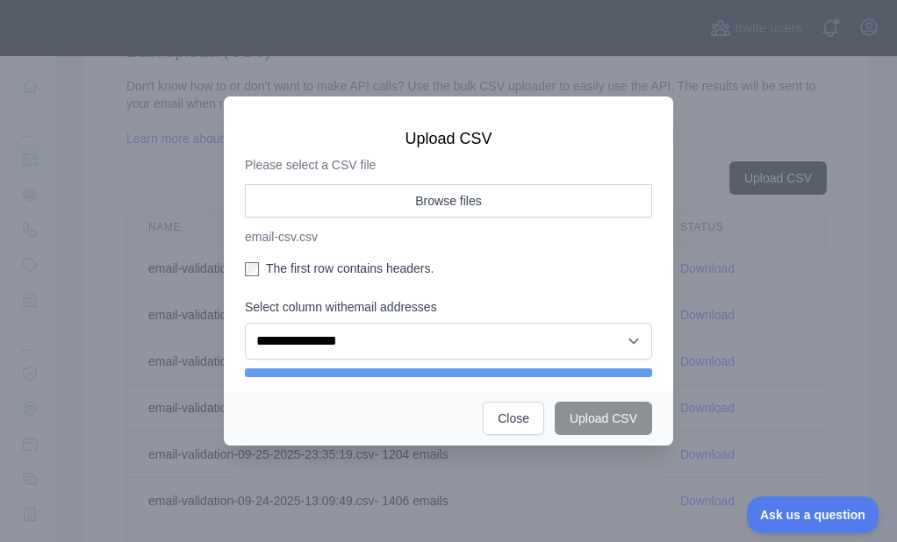
click at [275, 268] on label "The first row contains headers." at bounding box center [448, 269] width 407 height 18
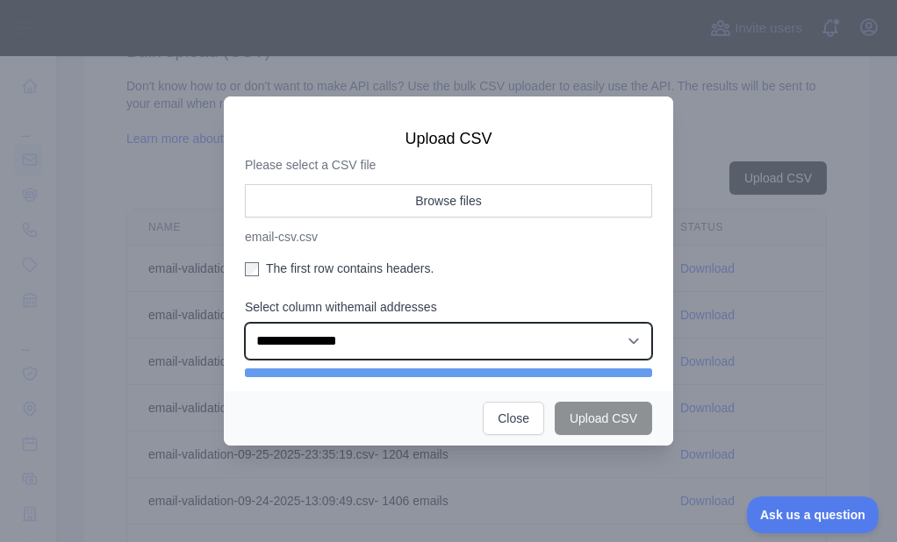
drag, startPoint x: 297, startPoint y: 344, endPoint x: 307, endPoint y: 359, distance: 17.8
click at [297, 345] on select "**********" at bounding box center [448, 341] width 407 height 37
click at [245, 323] on select "**********" at bounding box center [448, 341] width 407 height 37
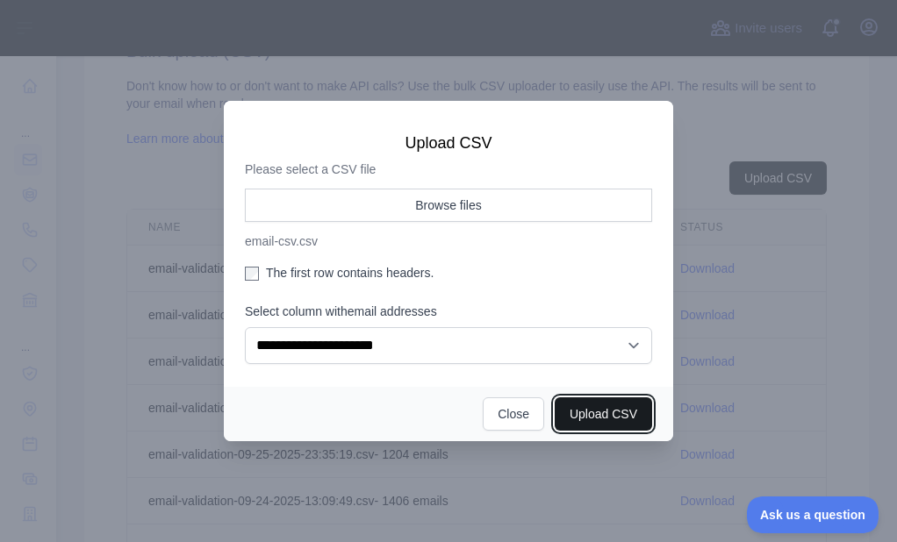
click at [587, 414] on button "Upload CSV" at bounding box center [602, 413] width 97 height 33
select select "**"
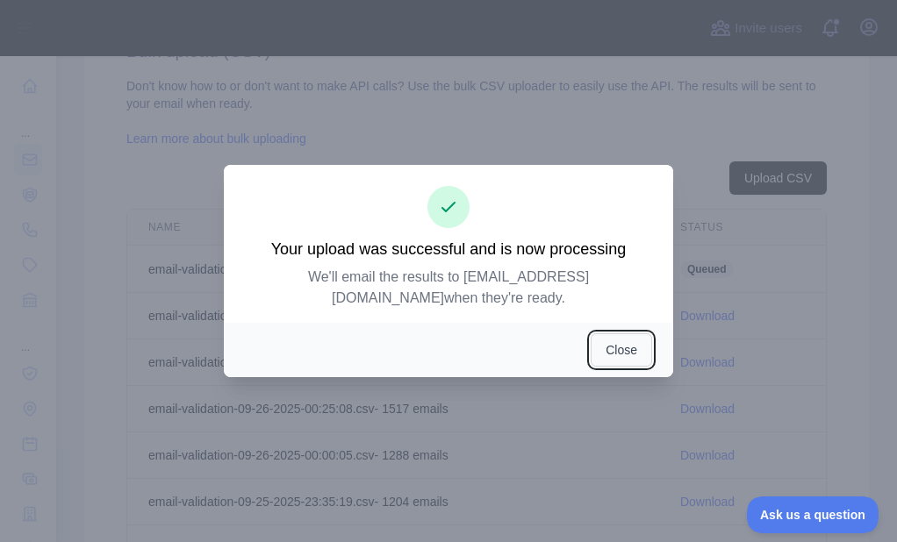
click at [611, 333] on button "Close" at bounding box center [620, 349] width 61 height 33
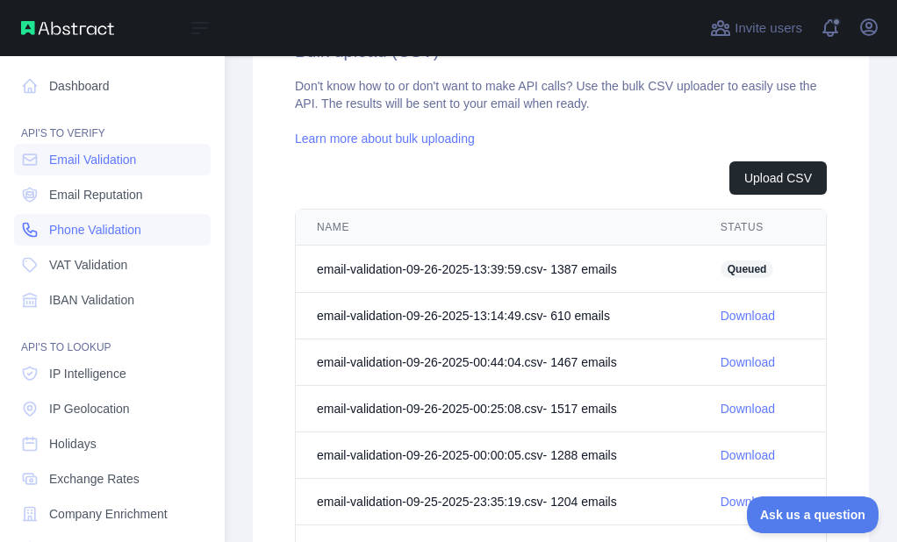
click at [26, 229] on icon at bounding box center [30, 230] width 13 height 13
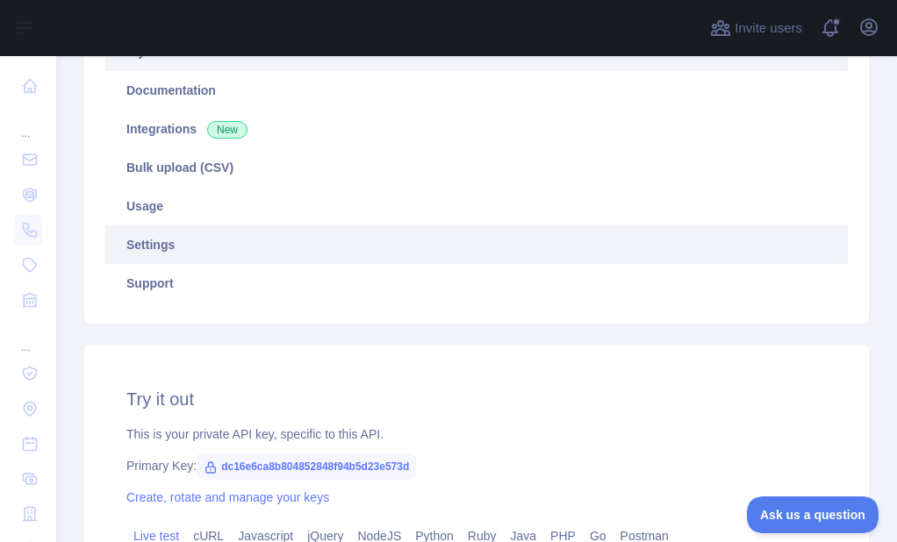
scroll to position [291, 0]
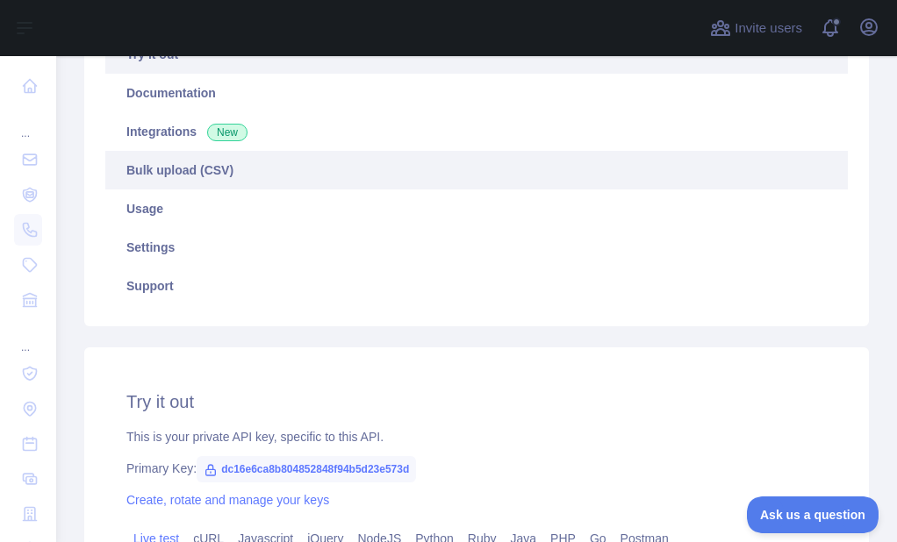
click at [211, 183] on link "Bulk upload (CSV)" at bounding box center [476, 170] width 742 height 39
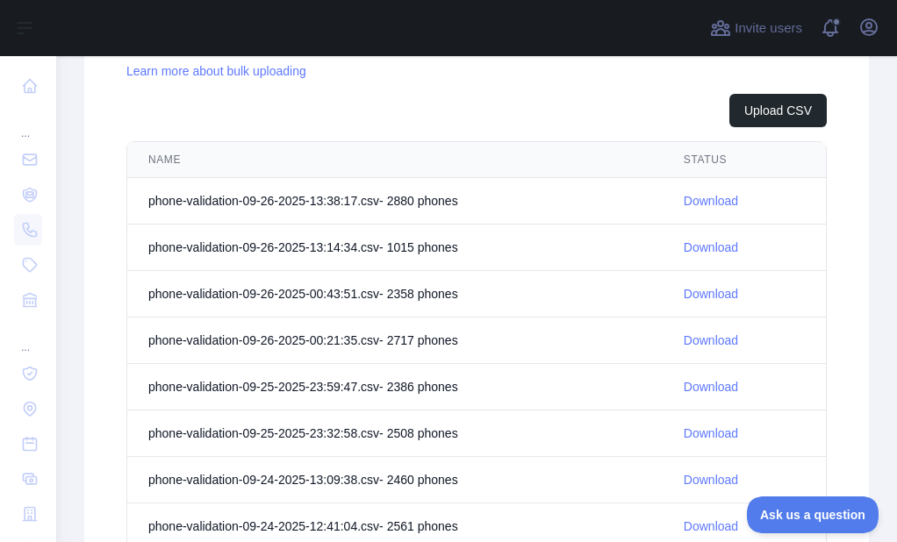
scroll to position [730, 0]
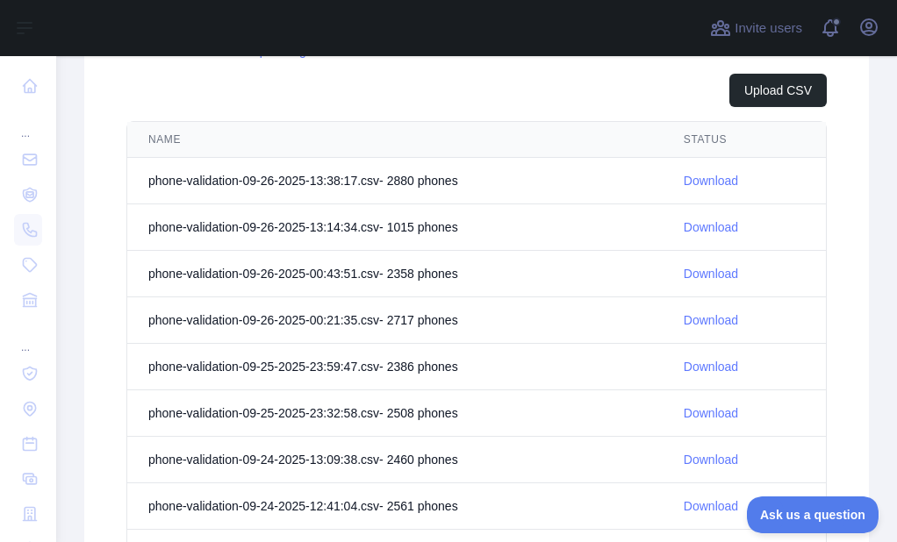
click at [685, 175] on link "Download" at bounding box center [710, 181] width 54 height 14
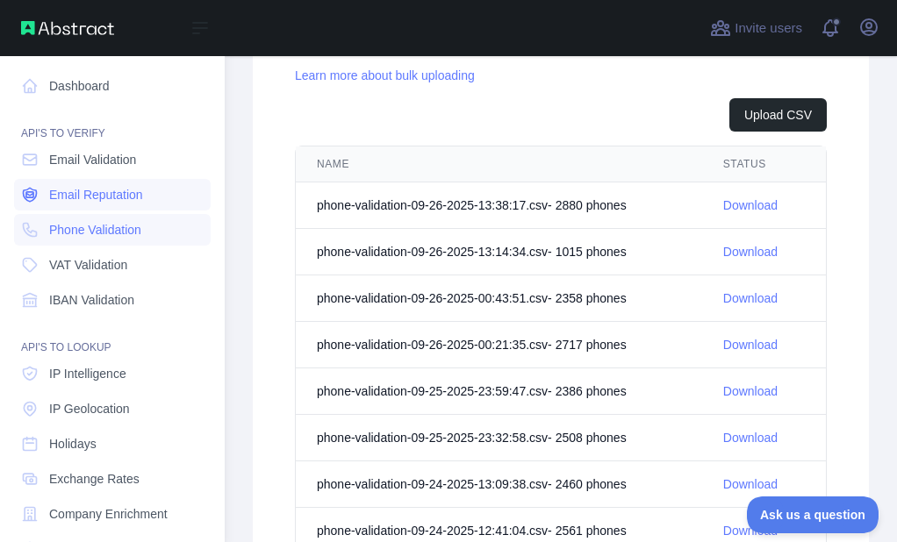
scroll to position [755, 0]
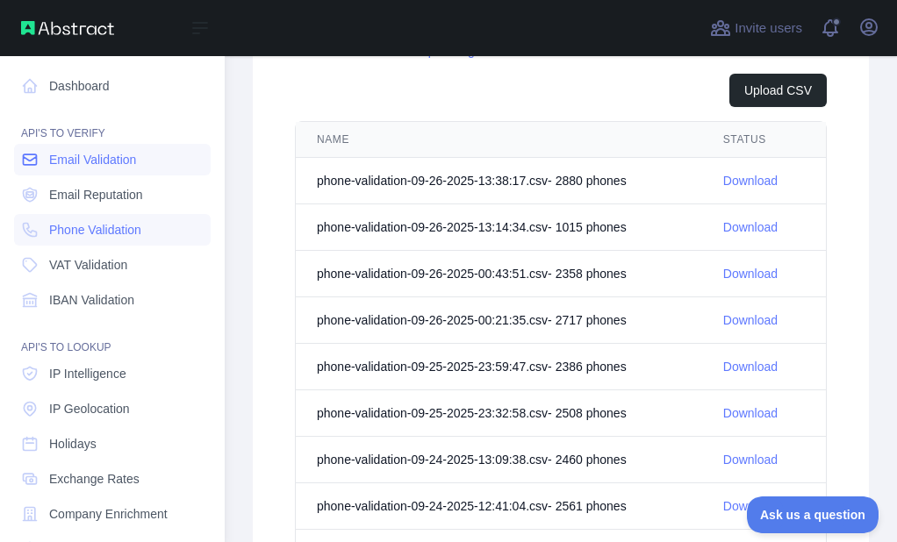
click at [66, 169] on link "Email Validation" at bounding box center [112, 160] width 197 height 32
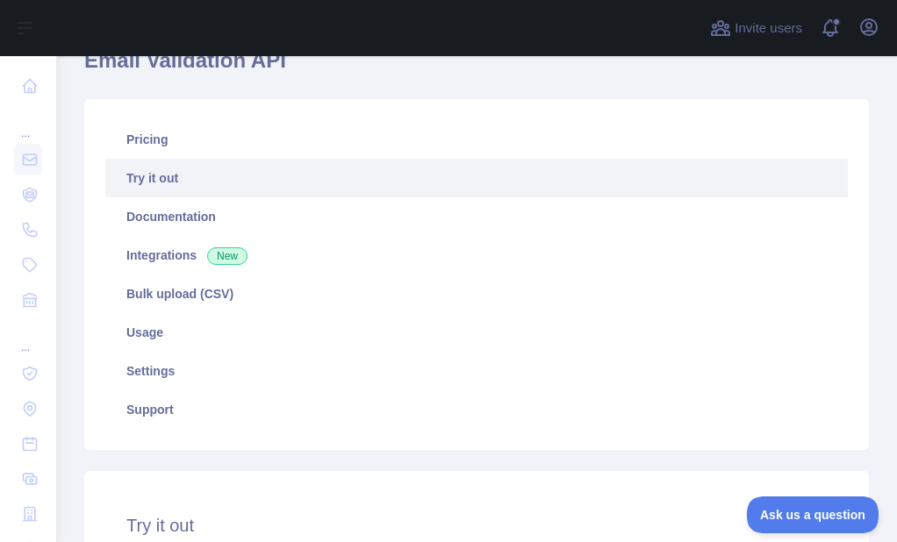
scroll to position [118, 0]
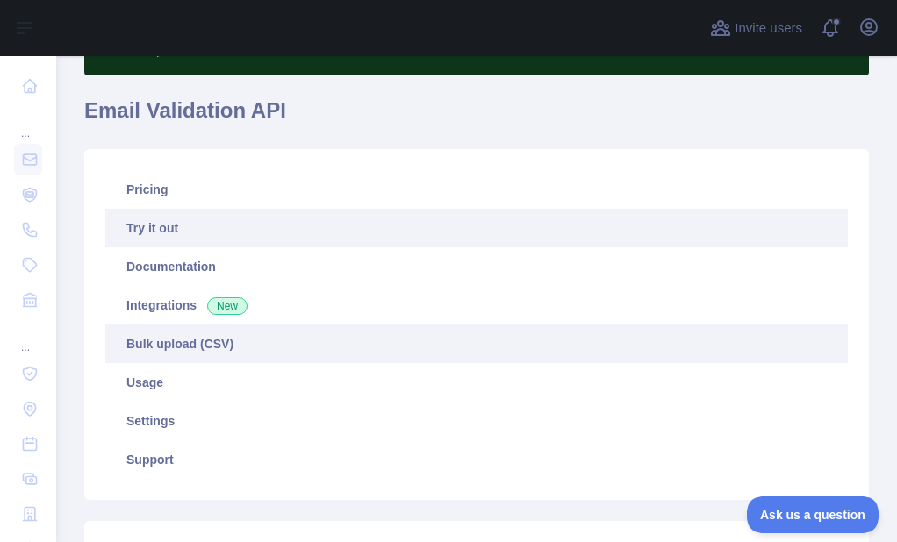
click at [161, 342] on link "Bulk upload (CSV)" at bounding box center [476, 344] width 742 height 39
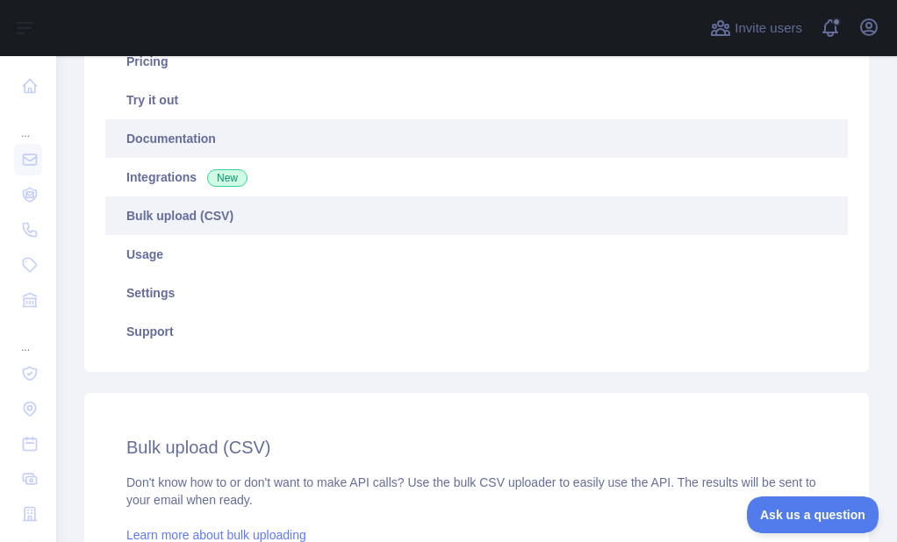
scroll to position [205, 0]
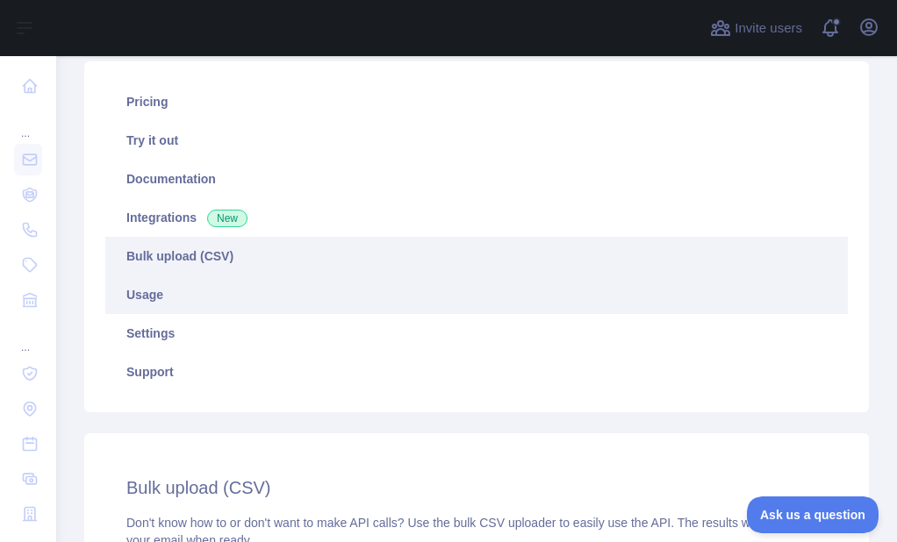
click at [154, 288] on link "Usage" at bounding box center [476, 294] width 742 height 39
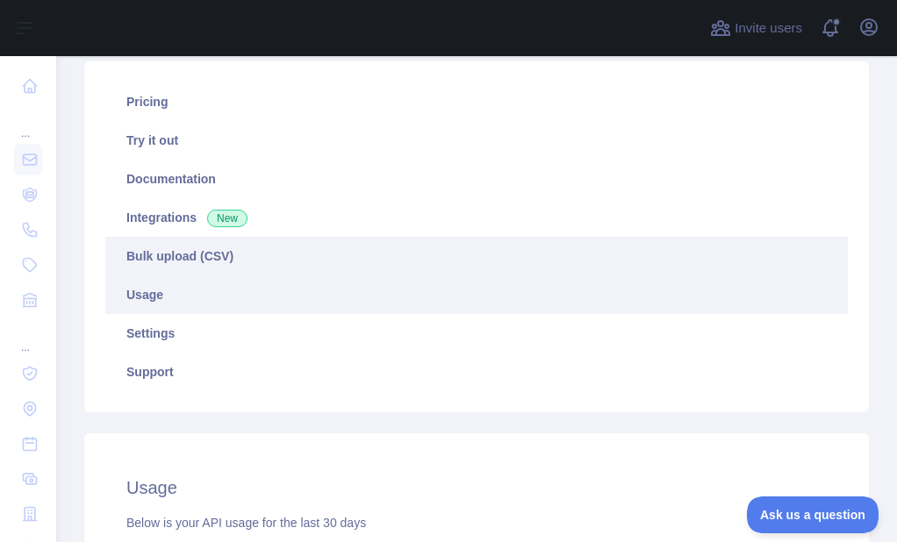
scroll to position [486, 827]
click at [182, 259] on link "Bulk upload (CSV)" at bounding box center [476, 256] width 742 height 39
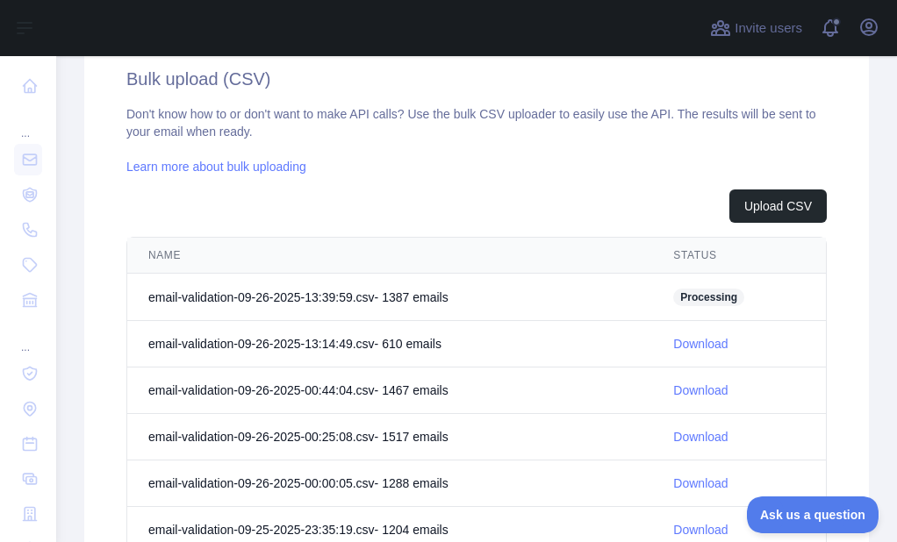
scroll to position [642, 0]
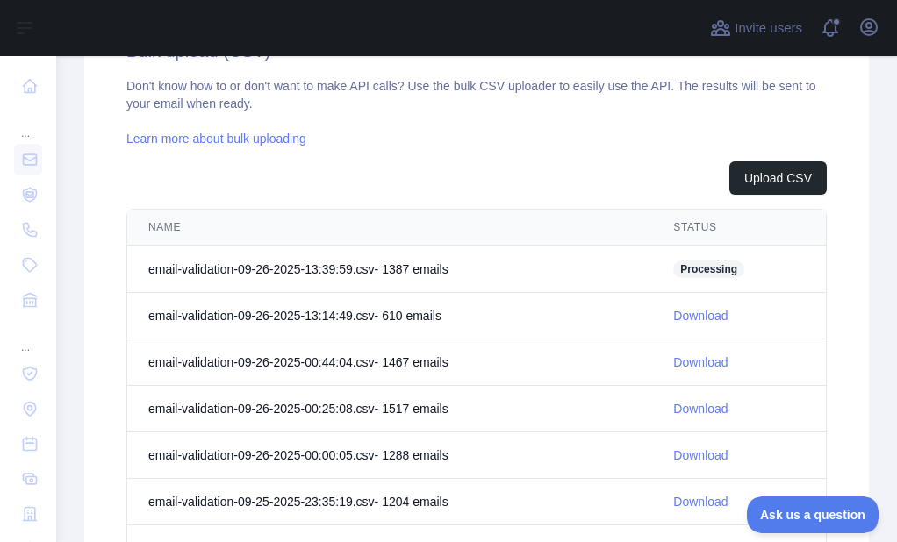
click at [685, 265] on span "Processing" at bounding box center [708, 270] width 71 height 18
click at [645, 268] on td "email-validation-09-26-2025-13:39:59.csv - 1387 email s" at bounding box center [389, 269] width 525 height 47
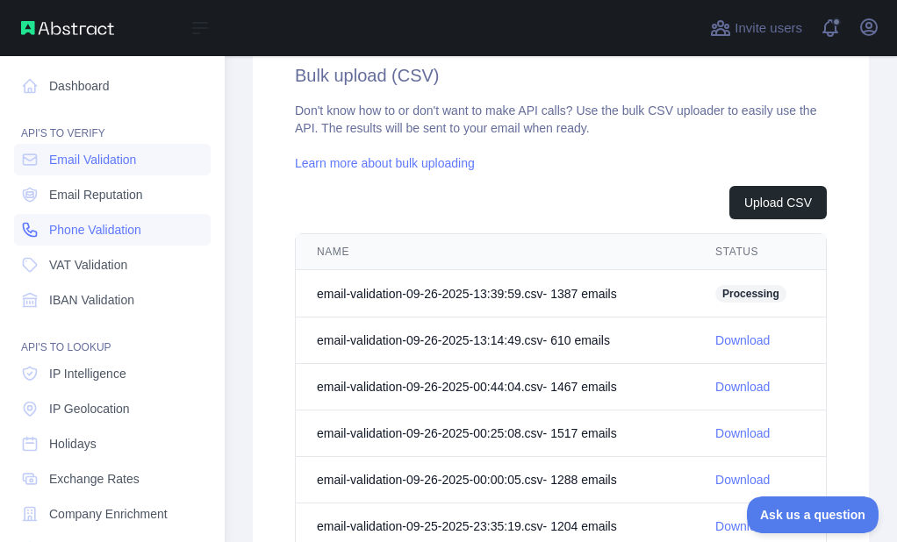
scroll to position [667, 0]
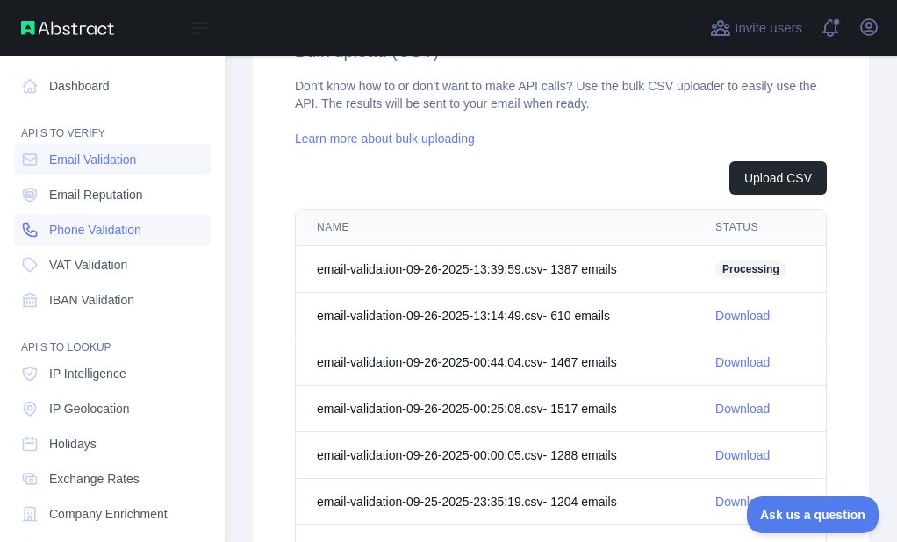
click at [57, 224] on span "Phone Validation" at bounding box center [95, 230] width 92 height 18
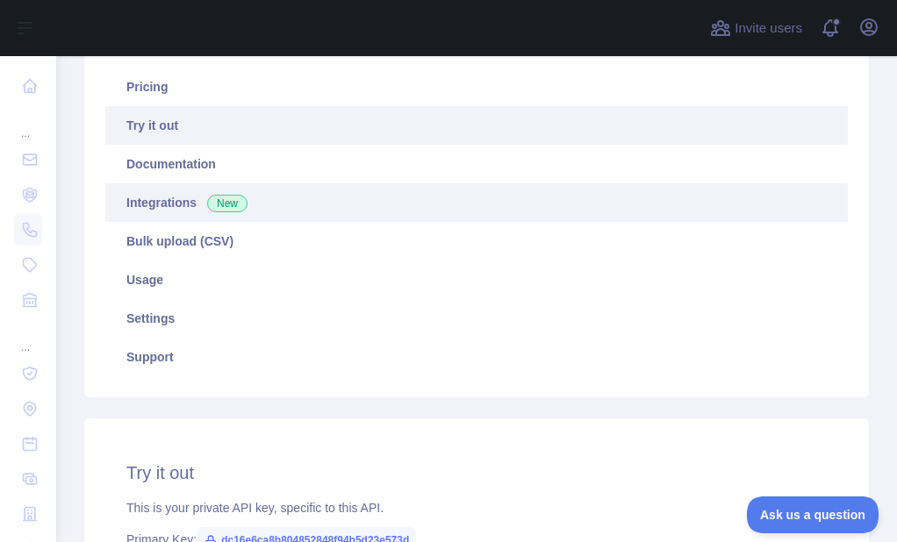
scroll to position [204, 0]
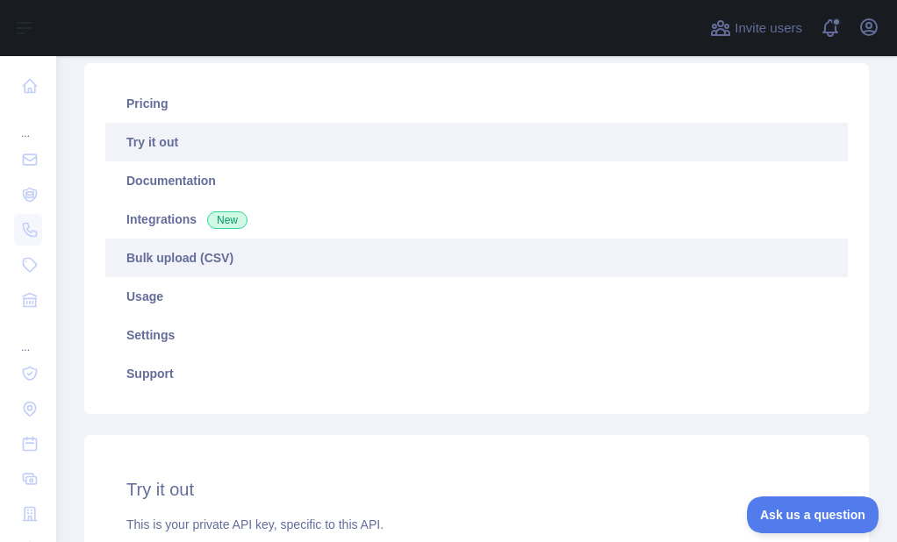
click at [181, 267] on link "Bulk upload (CSV)" at bounding box center [476, 258] width 742 height 39
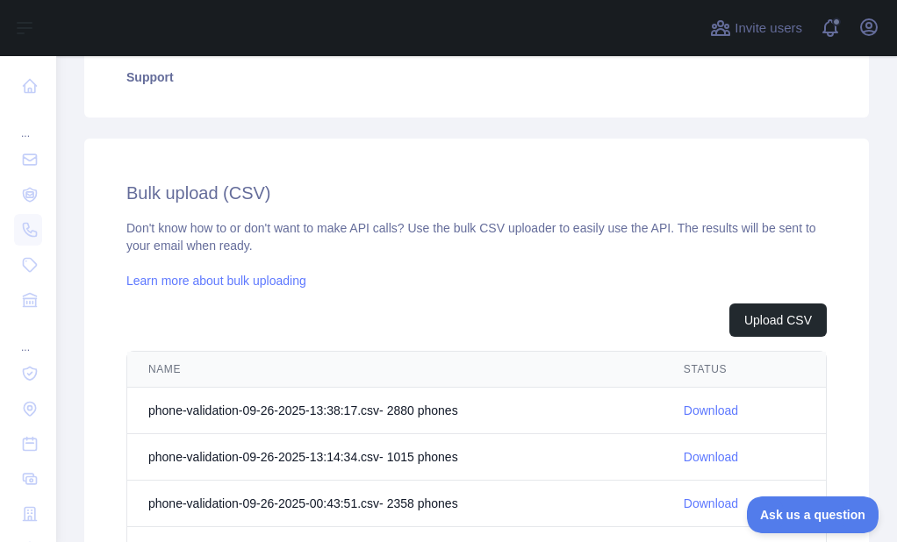
scroll to position [554, 0]
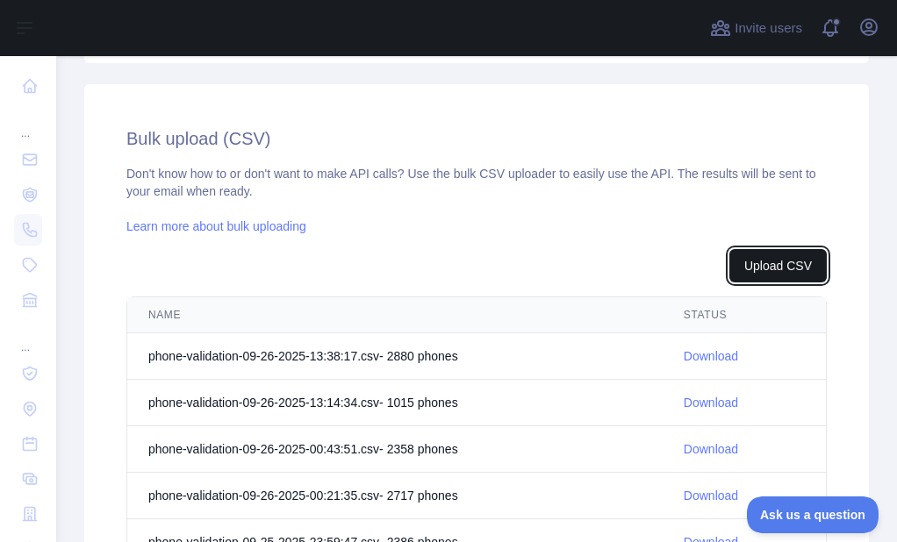
click at [749, 256] on button "Upload CSV" at bounding box center [777, 265] width 97 height 33
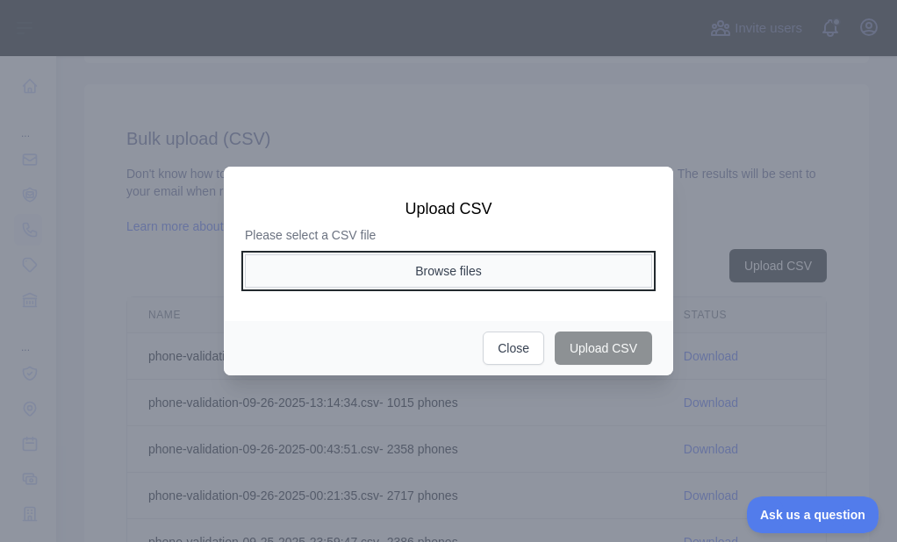
click at [481, 258] on button "Browse files" at bounding box center [448, 270] width 407 height 33
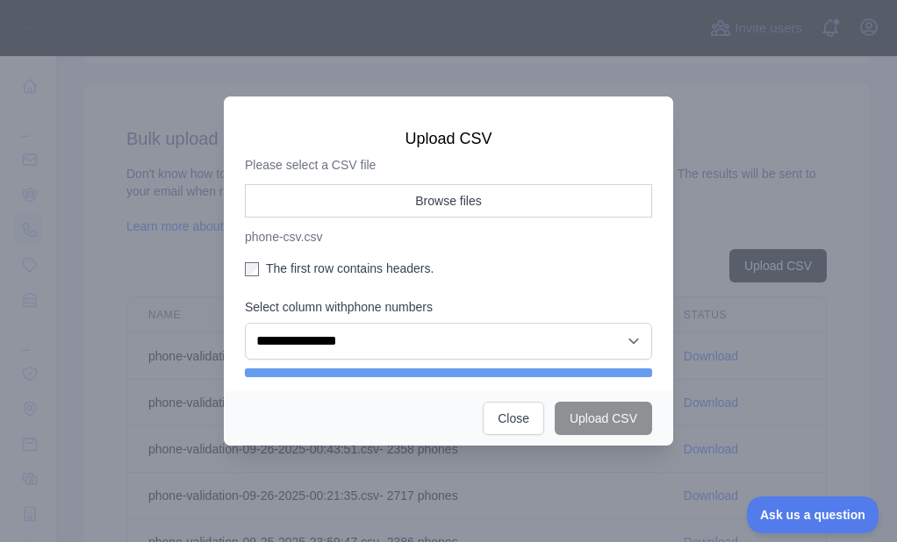
click at [297, 263] on label "The first row contains headers." at bounding box center [448, 269] width 407 height 18
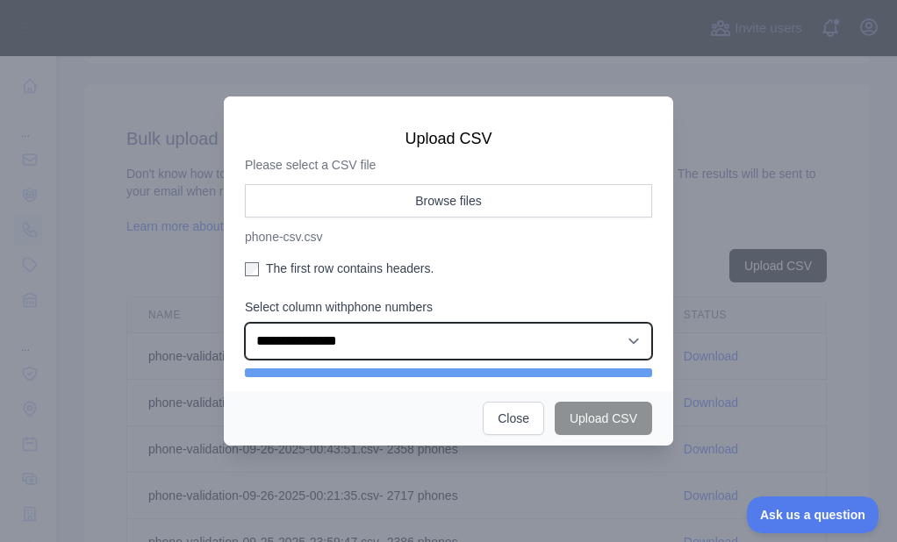
click at [309, 333] on select "**********" at bounding box center [448, 341] width 407 height 37
click at [245, 323] on select "**********" at bounding box center [448, 341] width 407 height 37
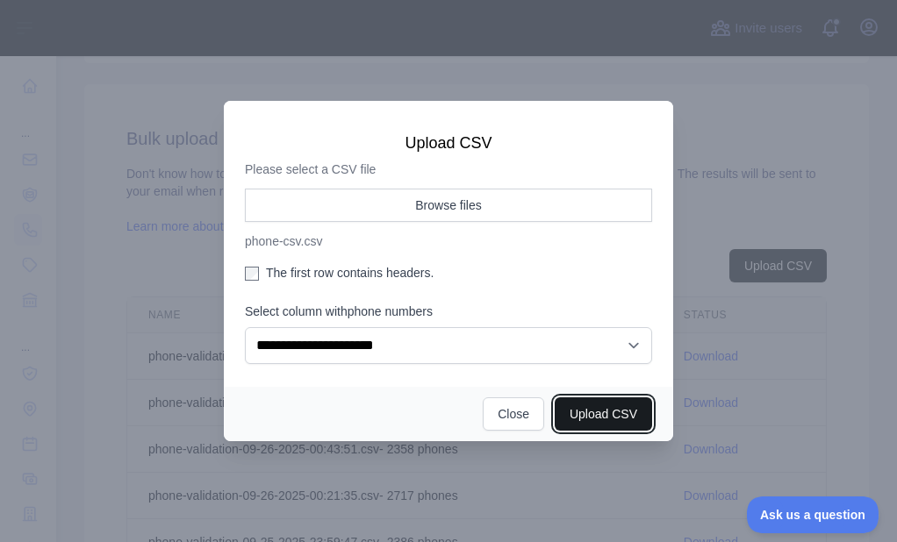
click at [561, 411] on button "Upload CSV" at bounding box center [602, 413] width 97 height 33
select select "**"
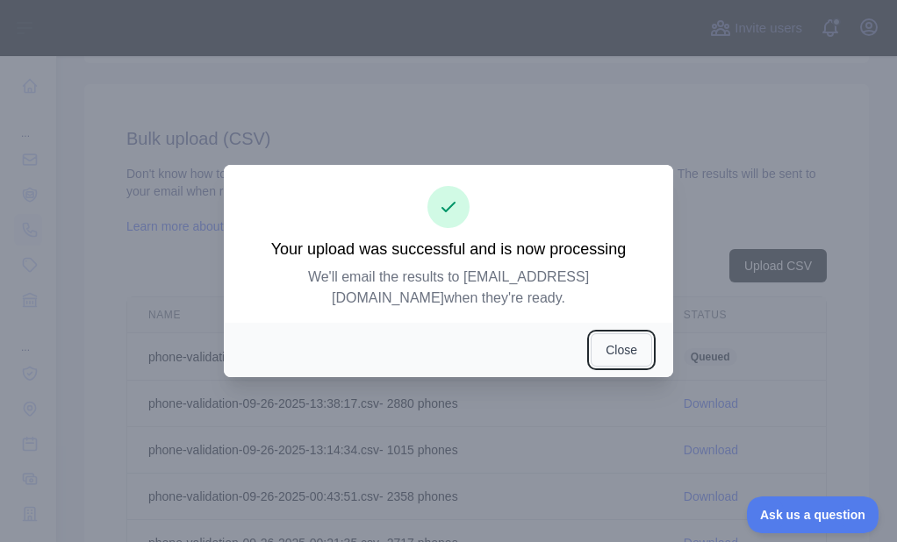
click at [605, 333] on button "Close" at bounding box center [620, 349] width 61 height 33
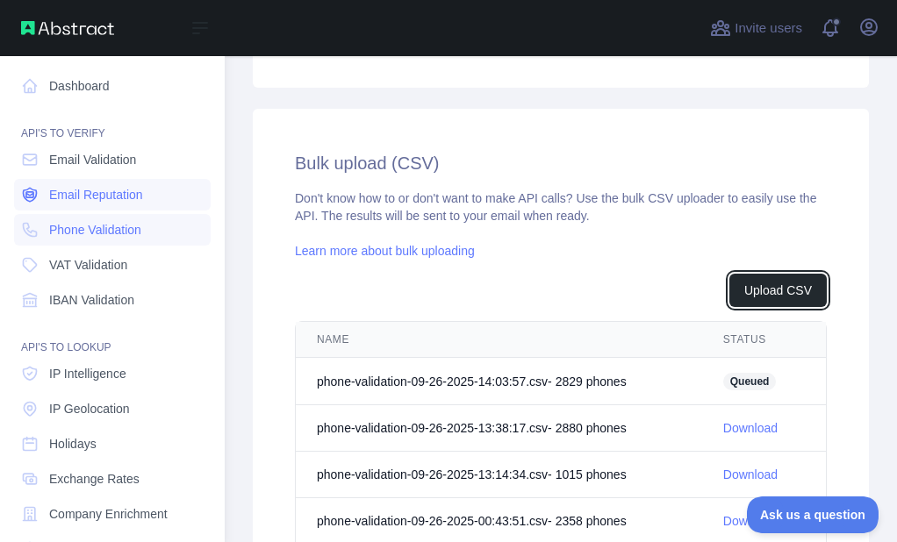
scroll to position [579, 0]
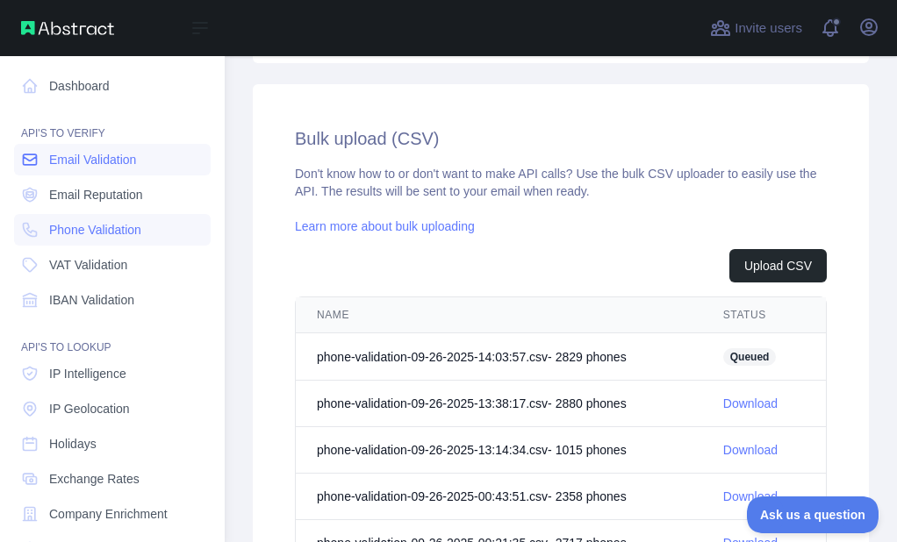
click at [58, 162] on span "Email Validation" at bounding box center [92, 160] width 87 height 18
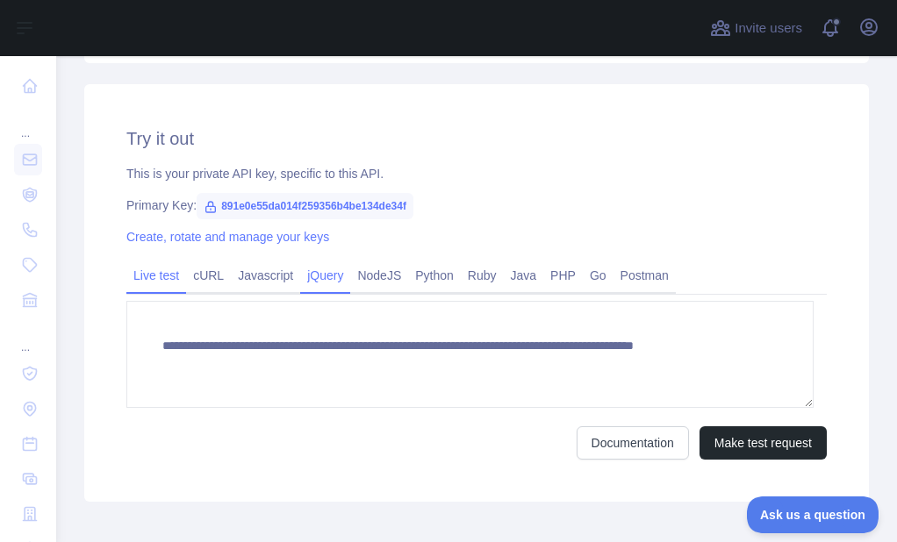
scroll to position [291, 0]
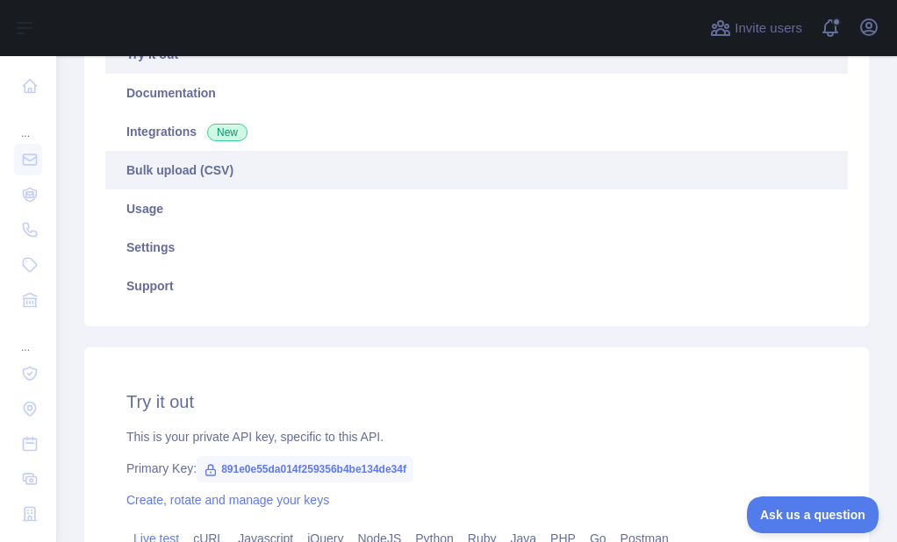
click at [217, 182] on link "Bulk upload (CSV)" at bounding box center [476, 170] width 742 height 39
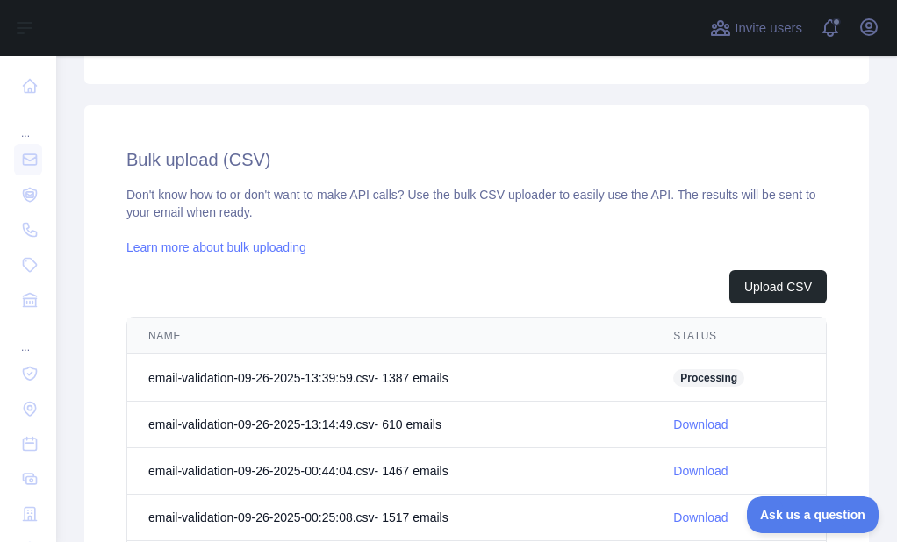
scroll to position [642, 0]
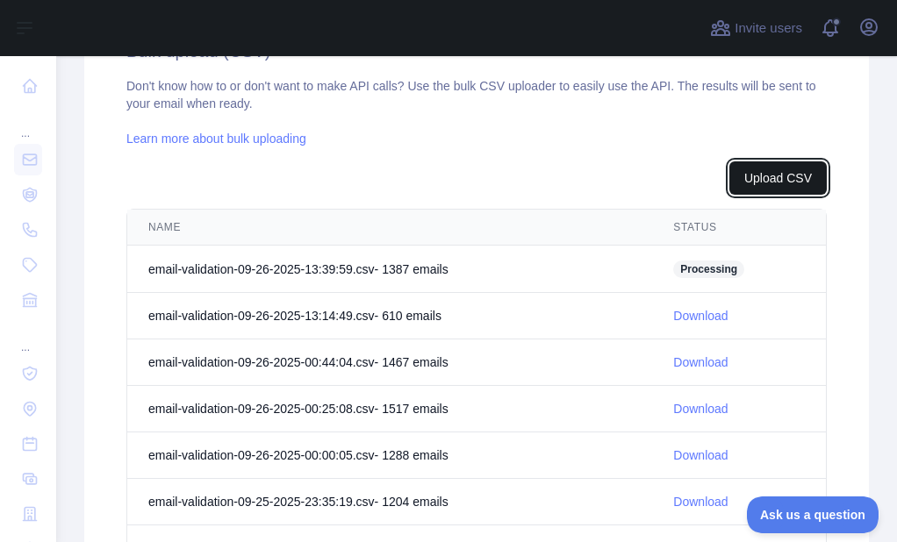
click at [747, 190] on button "Upload CSV" at bounding box center [777, 177] width 97 height 33
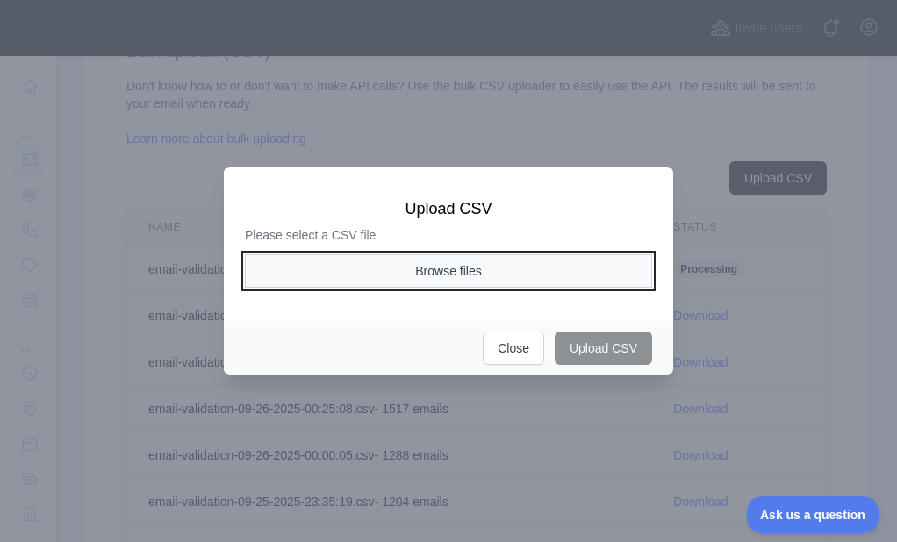
click at [407, 266] on button "Browse files" at bounding box center [448, 270] width 407 height 33
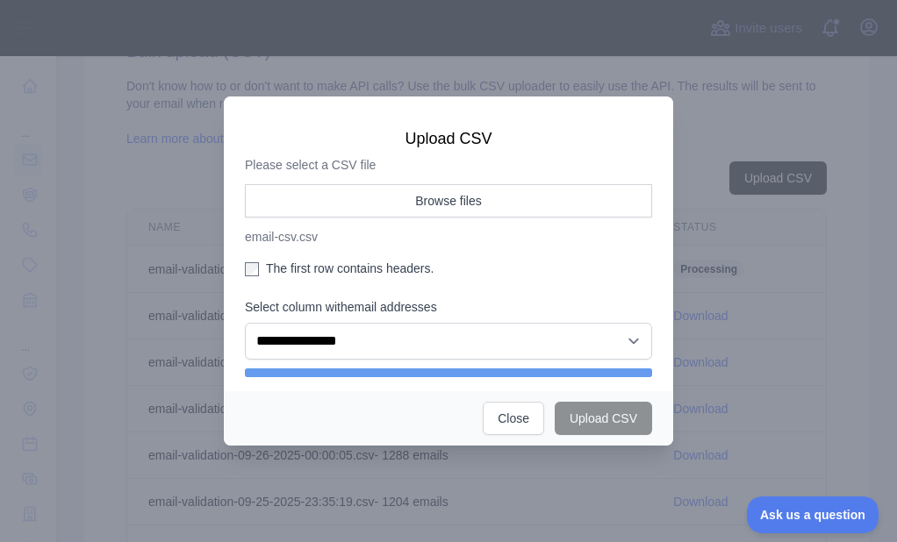
click at [288, 264] on label "The first row contains headers." at bounding box center [448, 269] width 407 height 18
click at [304, 321] on div "**********" at bounding box center [448, 328] width 407 height 61
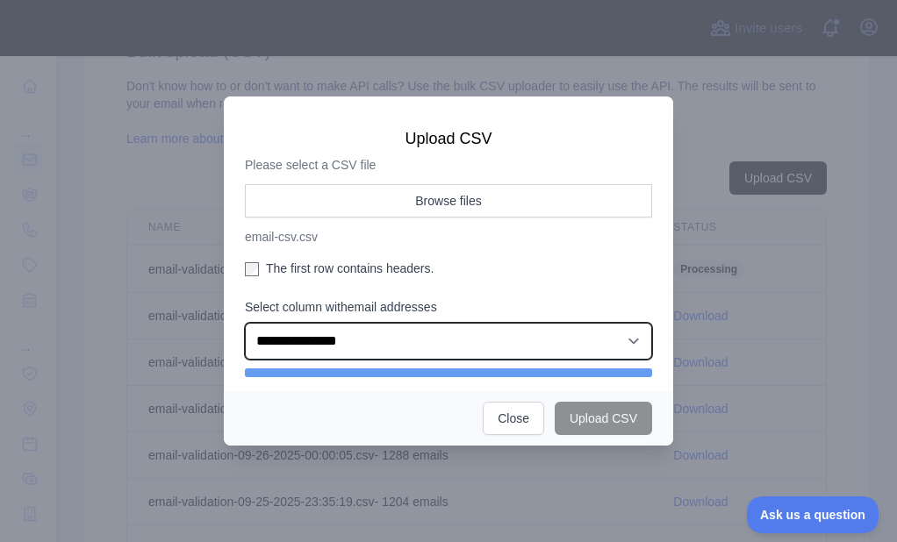
drag, startPoint x: 311, startPoint y: 335, endPoint x: 318, endPoint y: 341, distance: 10.0
click at [311, 336] on select "**********" at bounding box center [448, 341] width 407 height 37
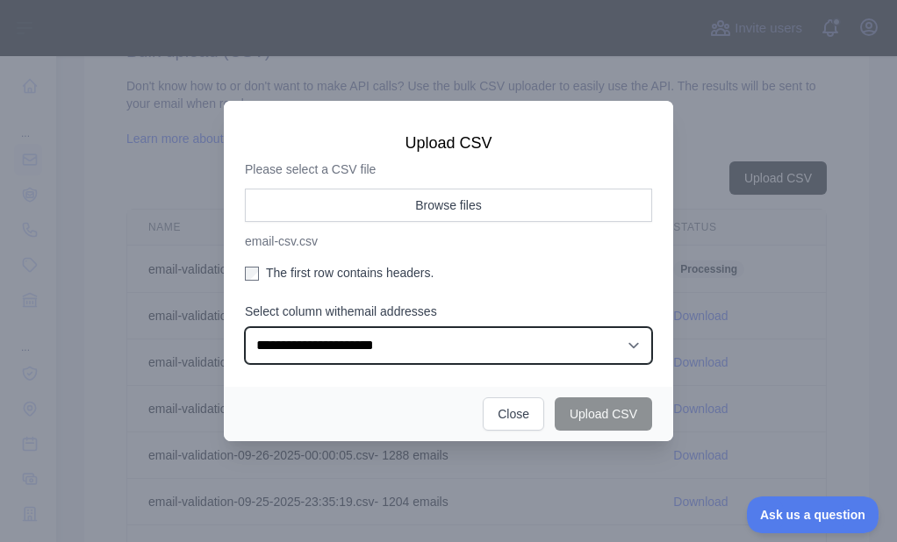
click at [245, 327] on select "**********" at bounding box center [448, 345] width 407 height 37
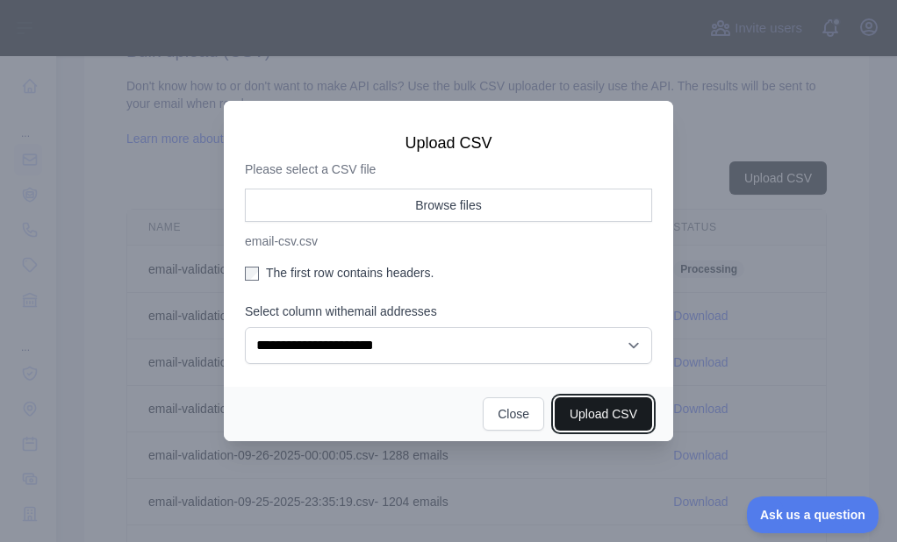
click at [563, 413] on button "Upload CSV" at bounding box center [602, 413] width 97 height 33
select select "**"
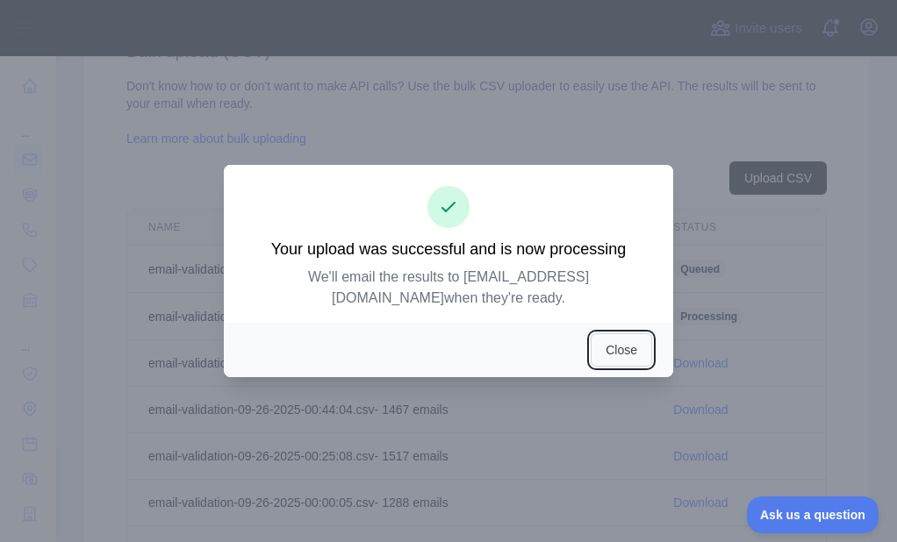
click at [597, 335] on button "Close" at bounding box center [620, 349] width 61 height 33
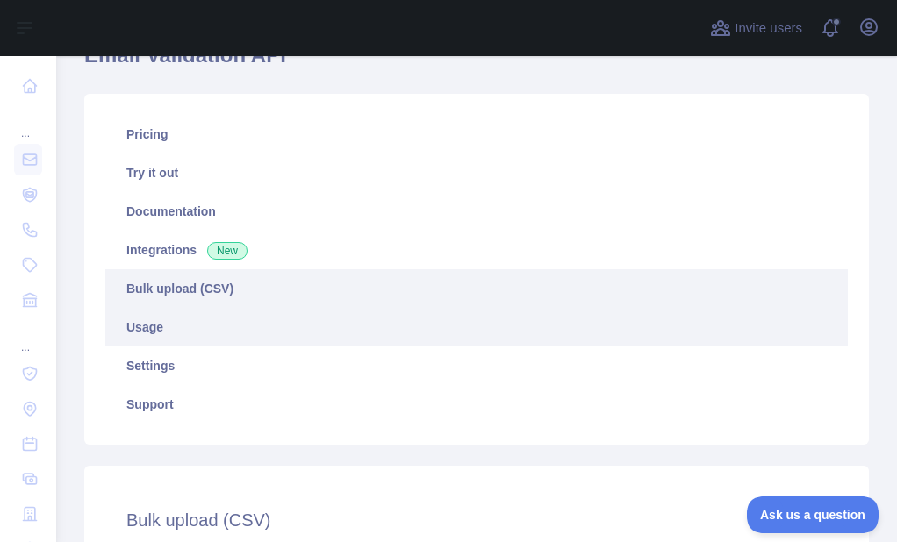
scroll to position [204, 0]
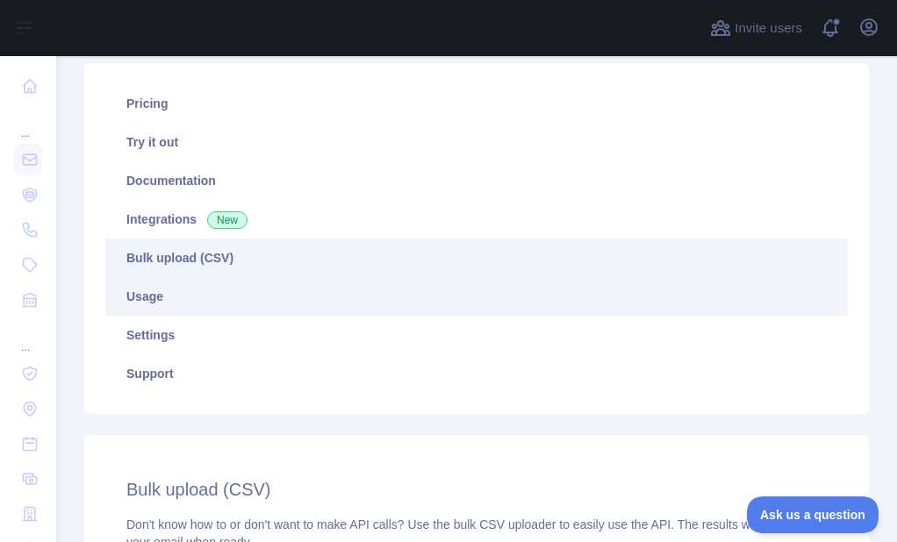
click at [183, 277] on link "Usage" at bounding box center [476, 296] width 742 height 39
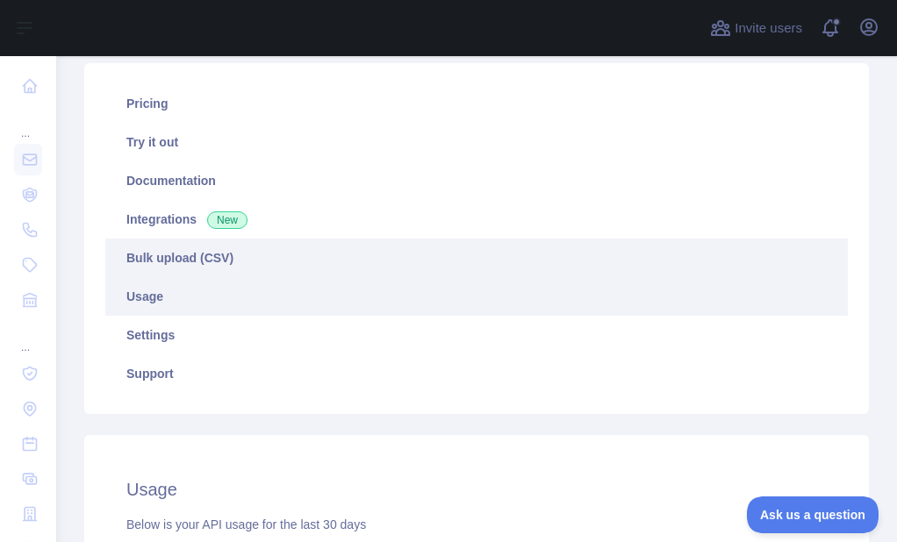
scroll to position [486, 827]
click at [192, 260] on link "Bulk upload (CSV)" at bounding box center [476, 258] width 742 height 39
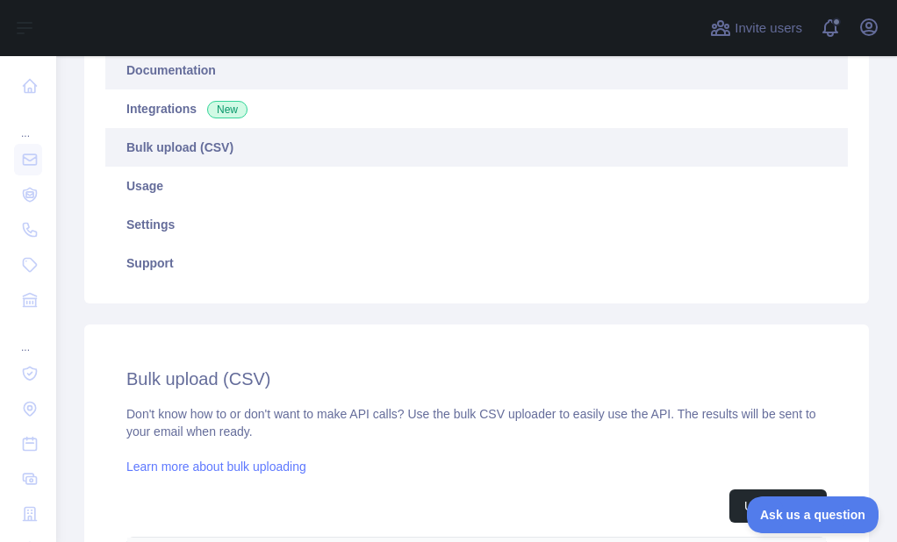
scroll to position [204, 0]
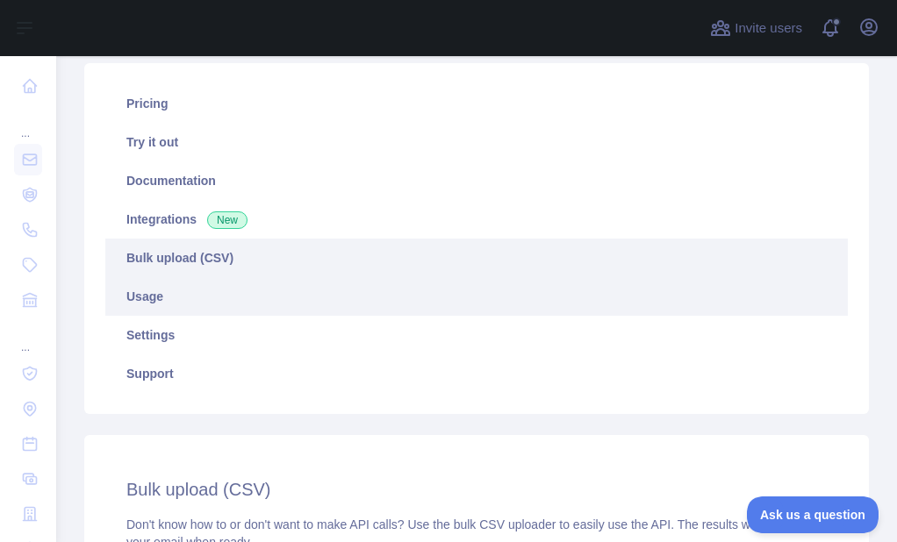
click at [211, 285] on link "Usage" at bounding box center [476, 296] width 742 height 39
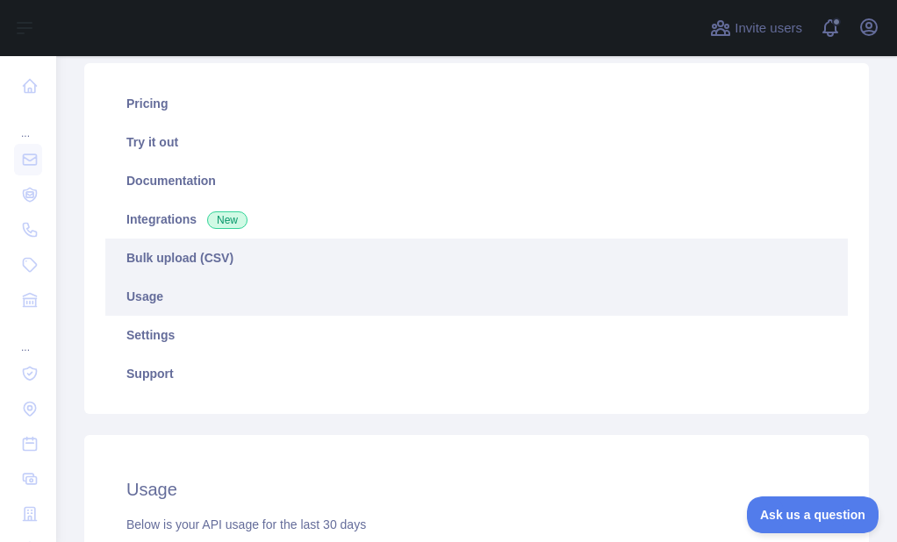
scroll to position [486, 827]
click at [225, 259] on link "Bulk upload (CSV)" at bounding box center [476, 258] width 742 height 39
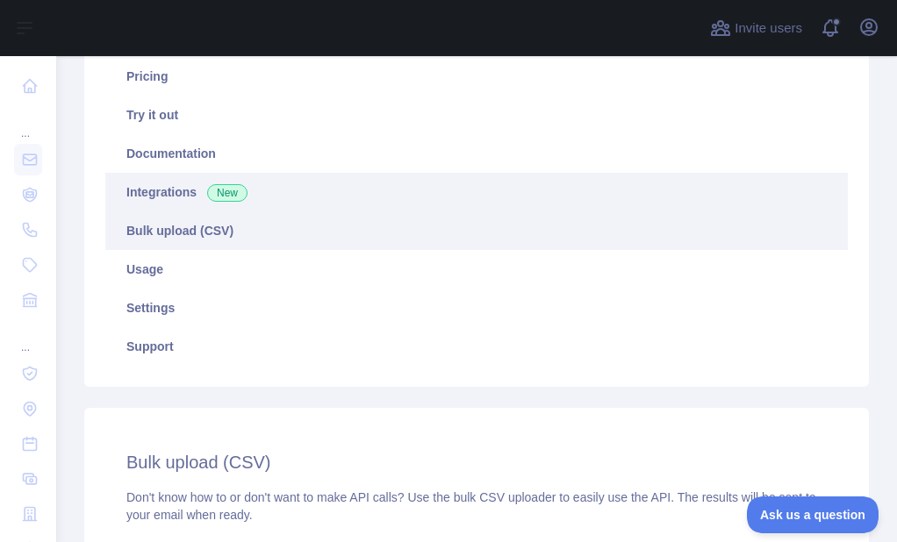
scroll to position [204, 0]
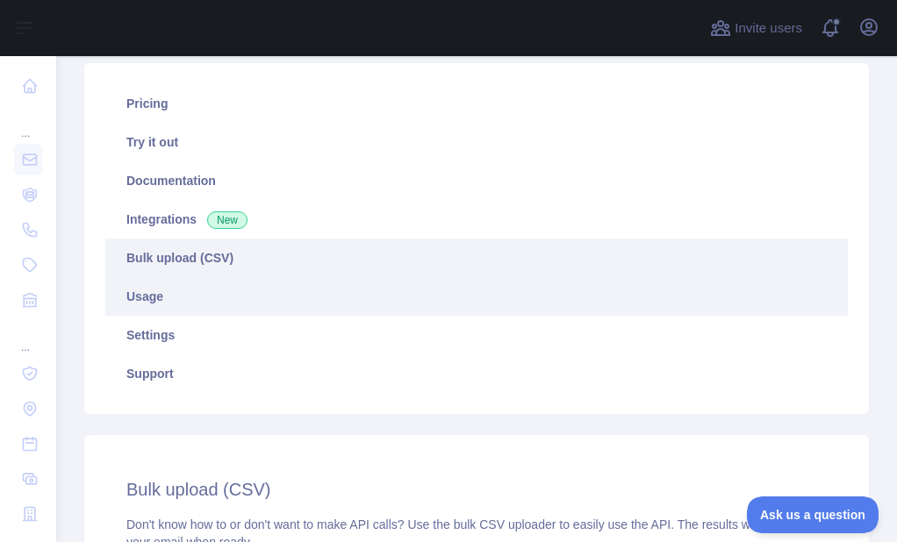
click at [197, 289] on link "Usage" at bounding box center [476, 296] width 742 height 39
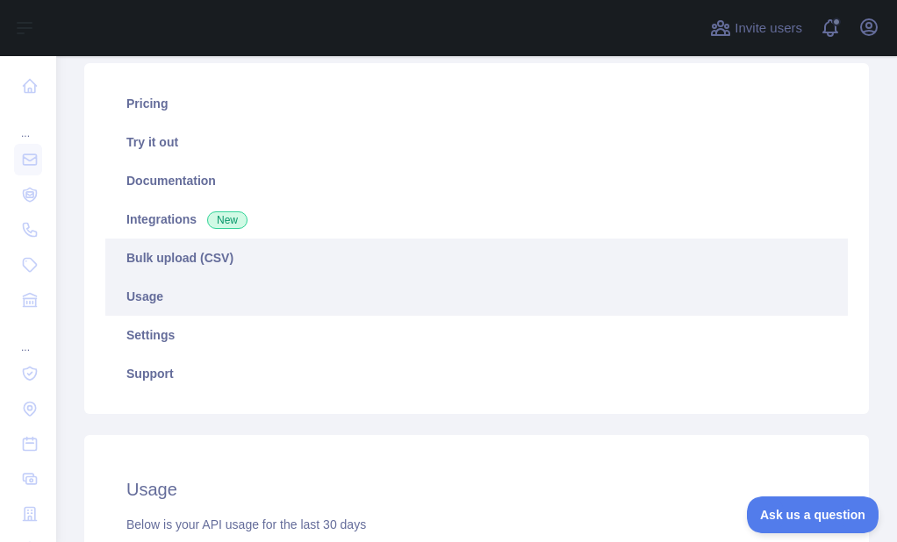
scroll to position [486, 827]
click at [203, 258] on link "Bulk upload (CSV)" at bounding box center [476, 258] width 742 height 39
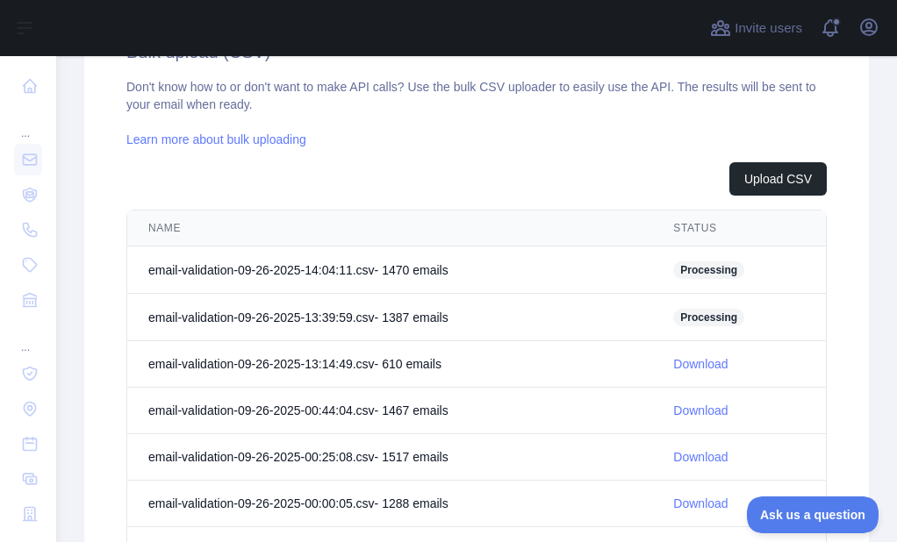
scroll to position [642, 0]
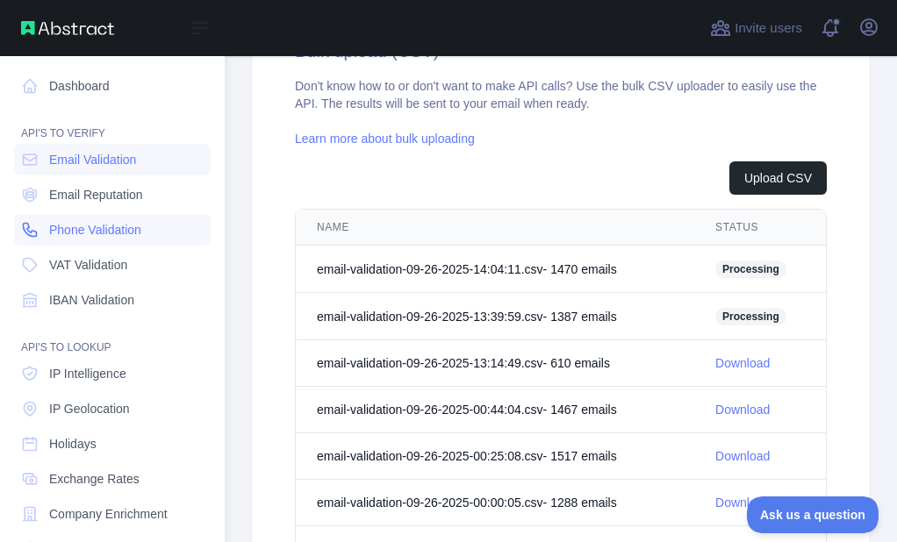
click at [16, 231] on link "Phone Validation" at bounding box center [112, 230] width 197 height 32
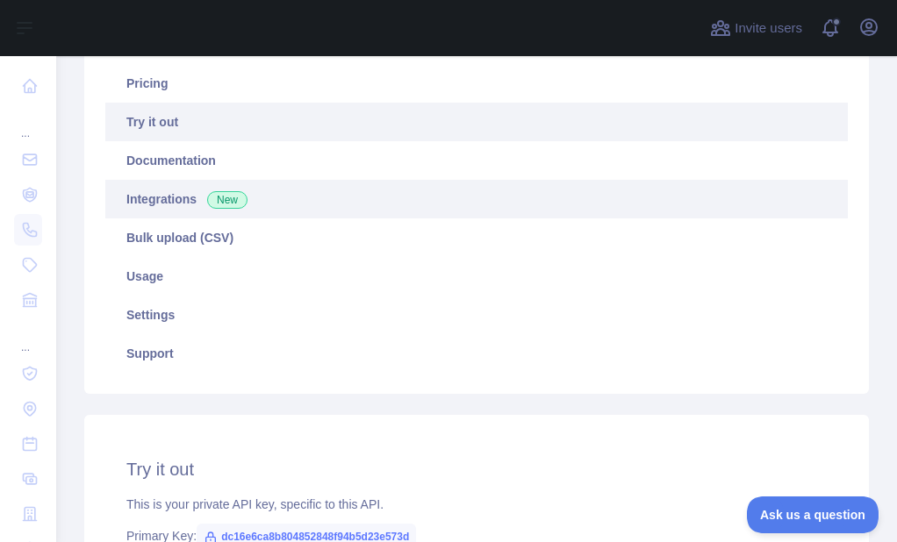
scroll to position [204, 0]
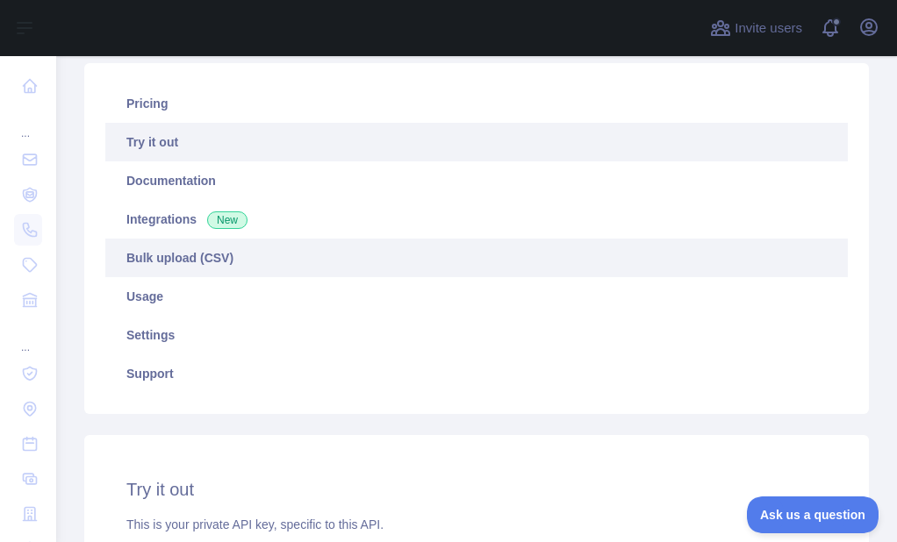
click at [163, 248] on link "Bulk upload (CSV)" at bounding box center [476, 258] width 742 height 39
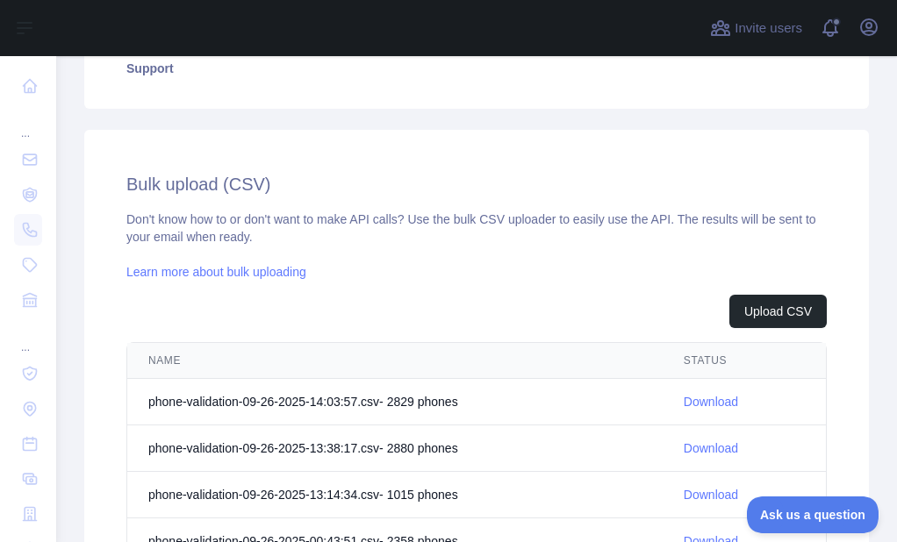
scroll to position [554, 0]
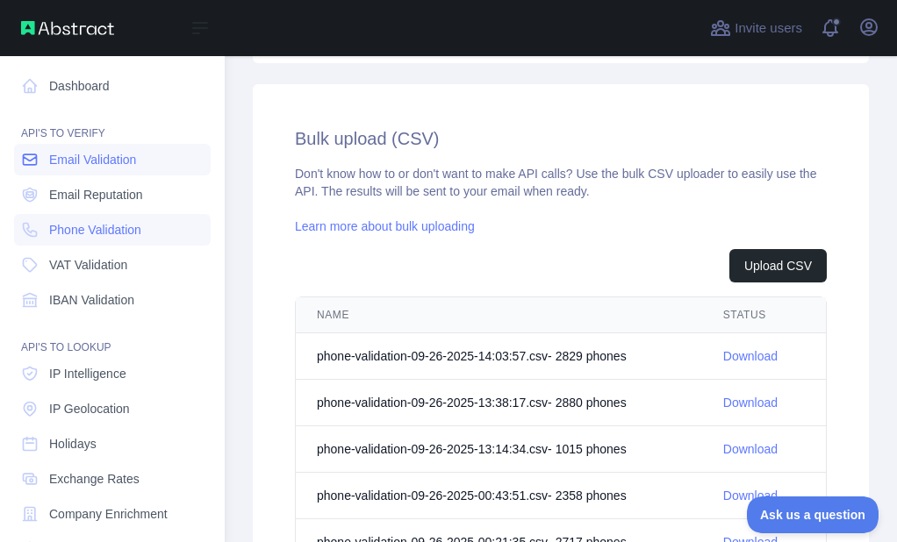
click at [30, 164] on icon at bounding box center [30, 159] width 13 height 11
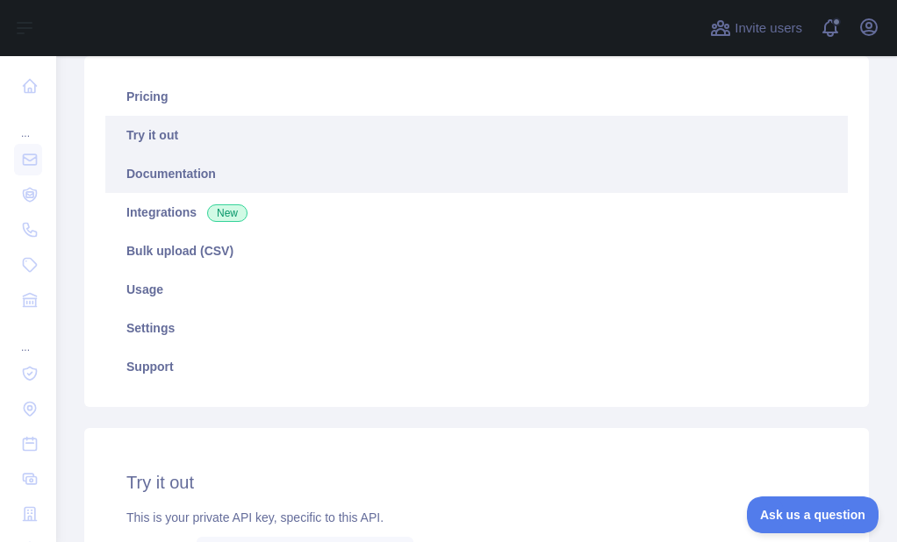
scroll to position [204, 0]
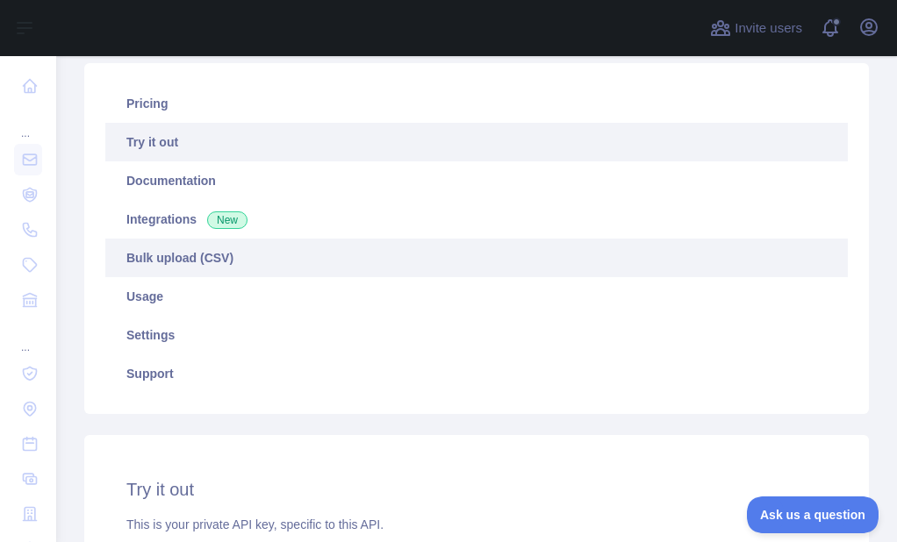
click at [191, 250] on link "Bulk upload (CSV)" at bounding box center [476, 258] width 742 height 39
